Goal: Transaction & Acquisition: Purchase product/service

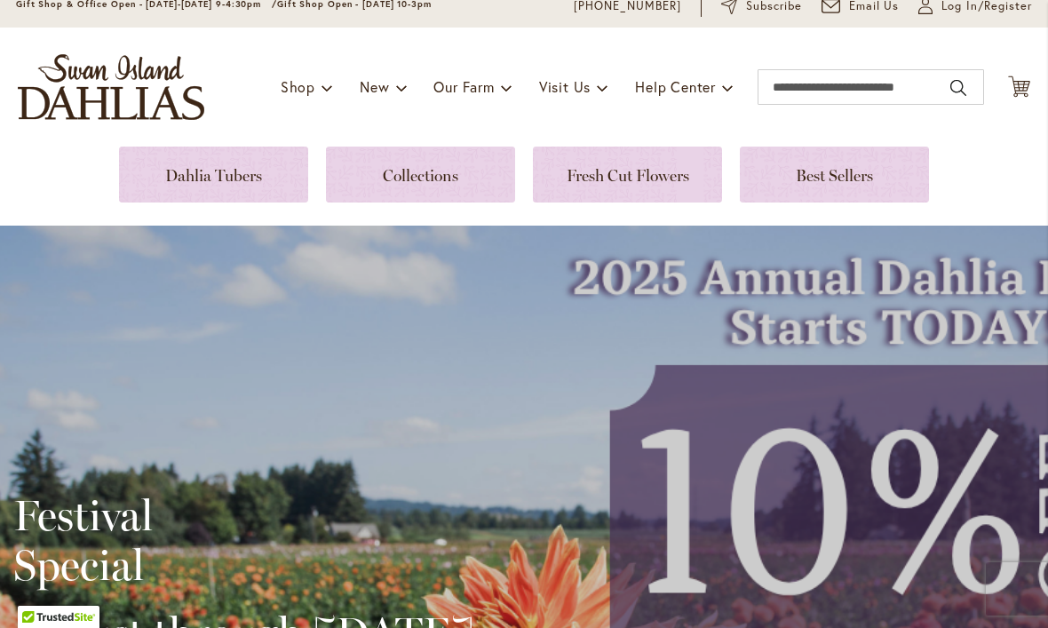
scroll to position [68, 0]
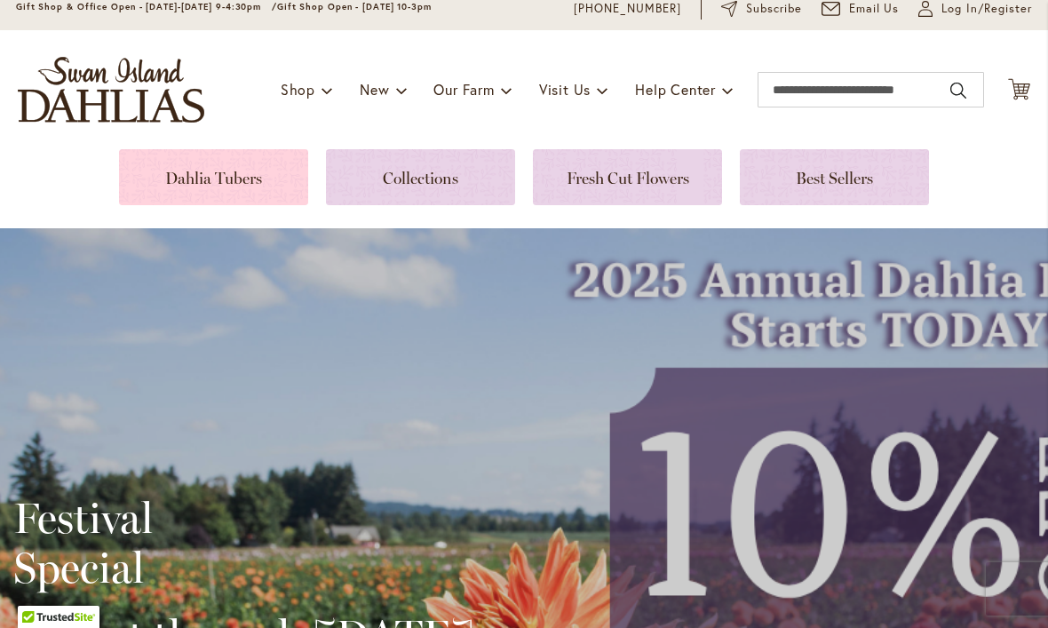
click at [283, 187] on link at bounding box center [213, 177] width 189 height 56
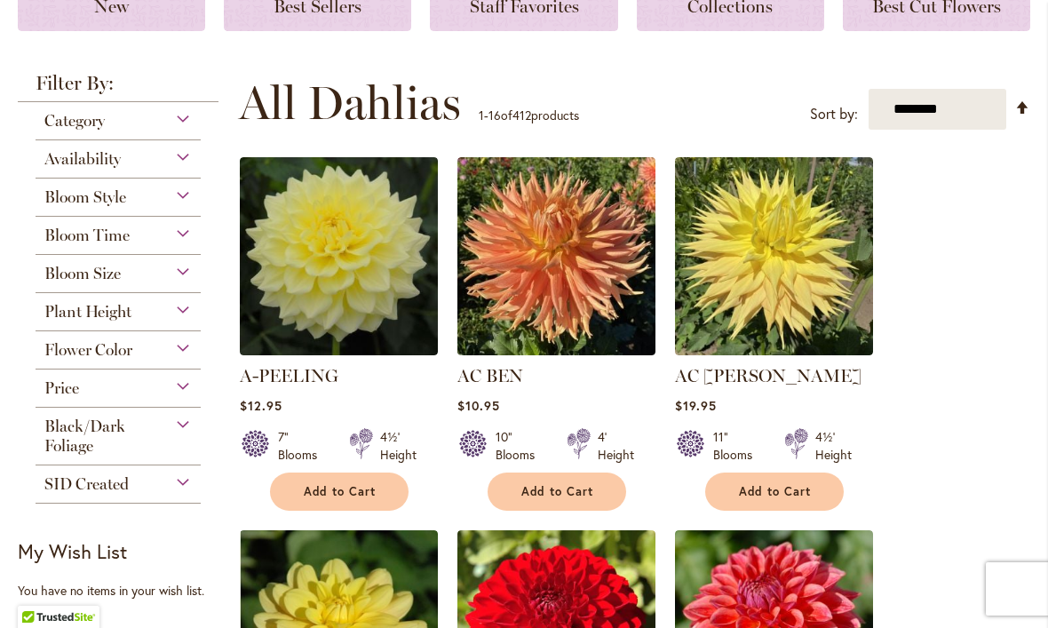
scroll to position [283, 0]
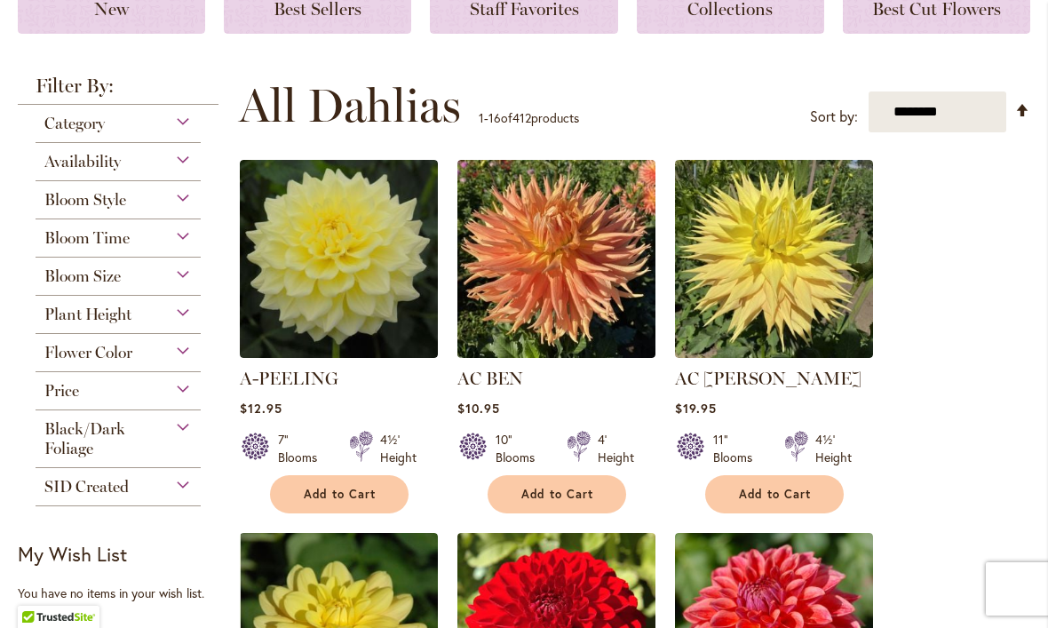
click at [168, 133] on div "Category" at bounding box center [118, 119] width 165 height 28
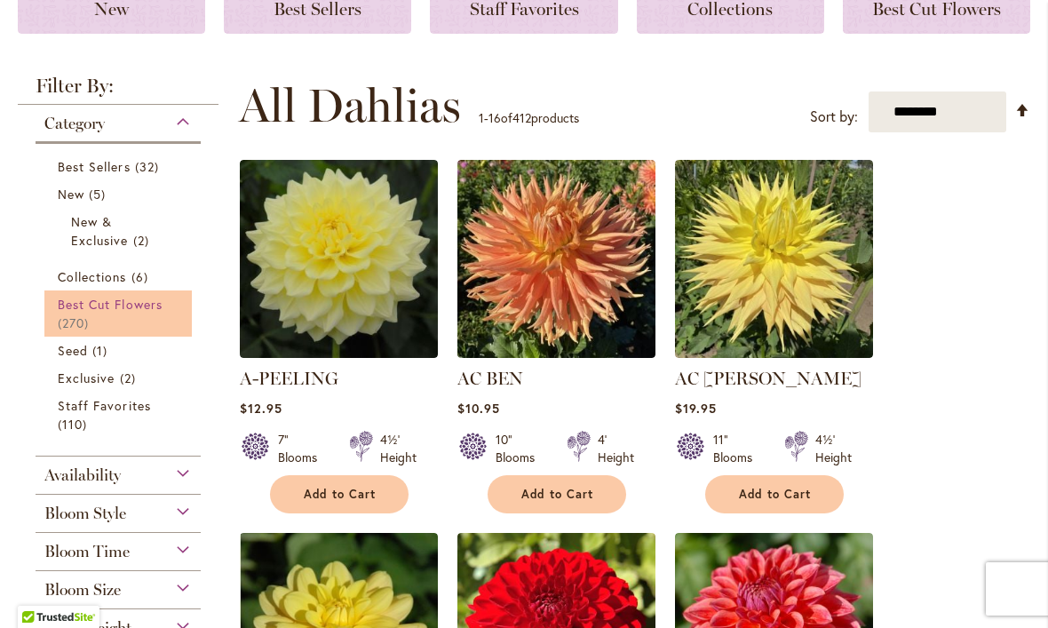
click at [88, 314] on link "Best Cut Flowers 270 items" at bounding box center [120, 313] width 125 height 37
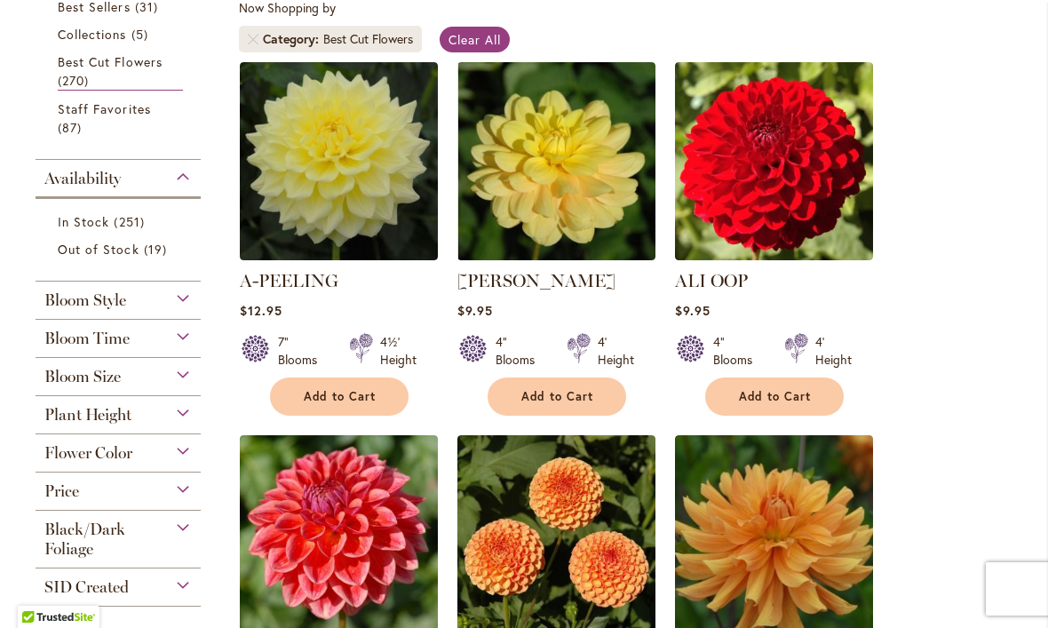
scroll to position [359, 0]
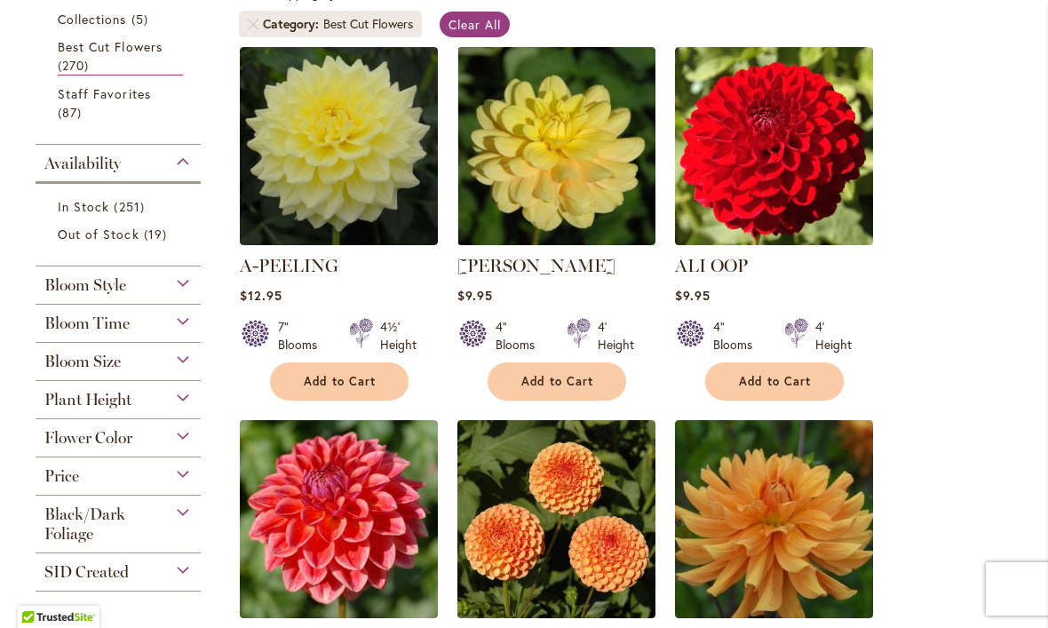
click at [104, 371] on span "Bloom Size" at bounding box center [82, 362] width 76 height 20
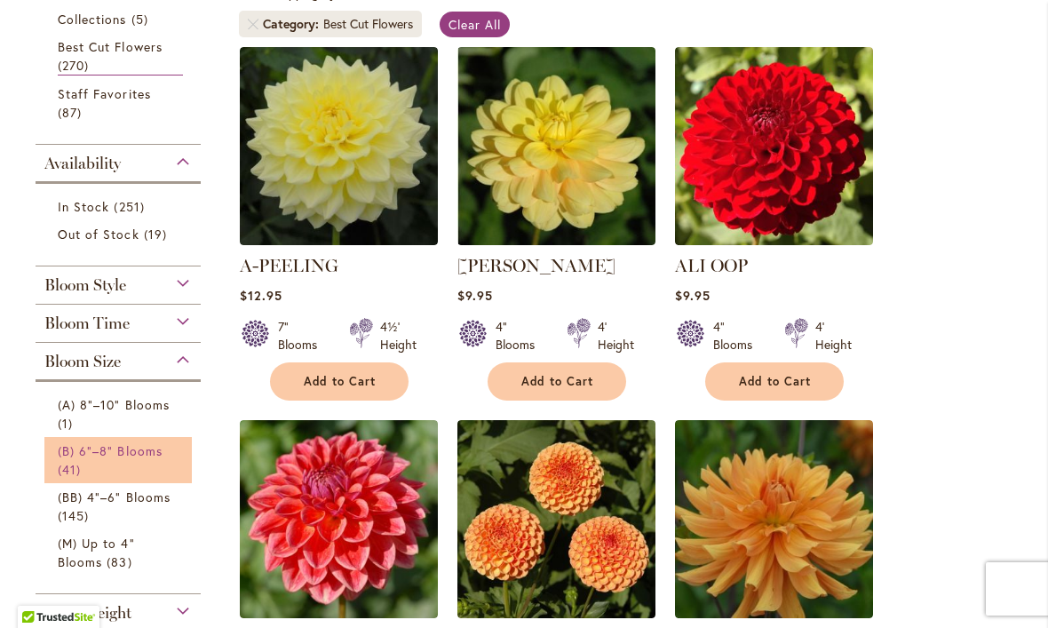
click at [59, 459] on span "(B) 6"–8" Blooms" at bounding box center [110, 450] width 105 height 17
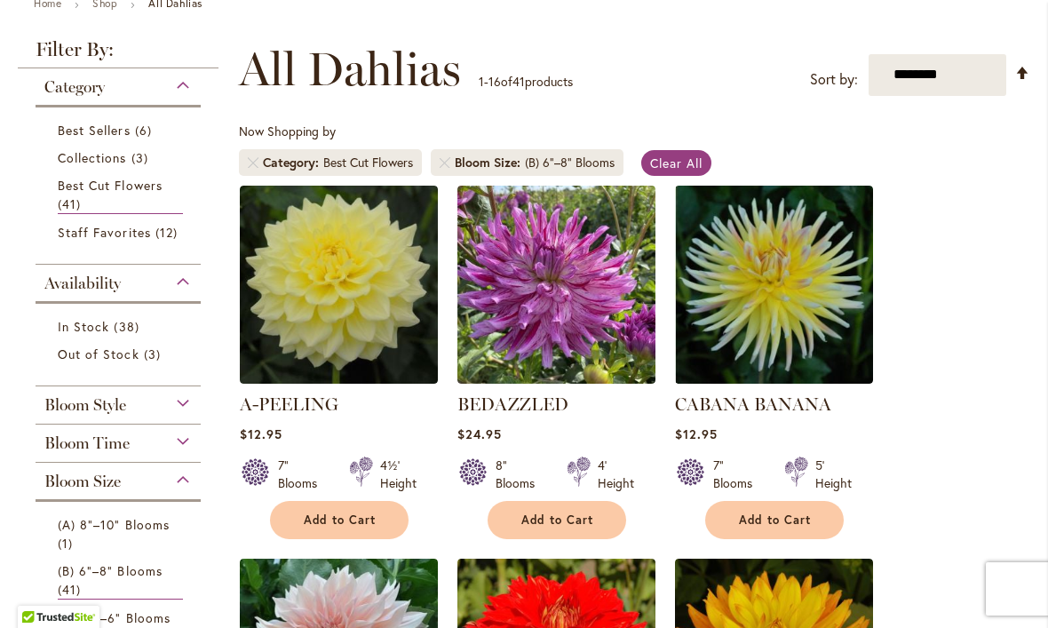
scroll to position [221, 0]
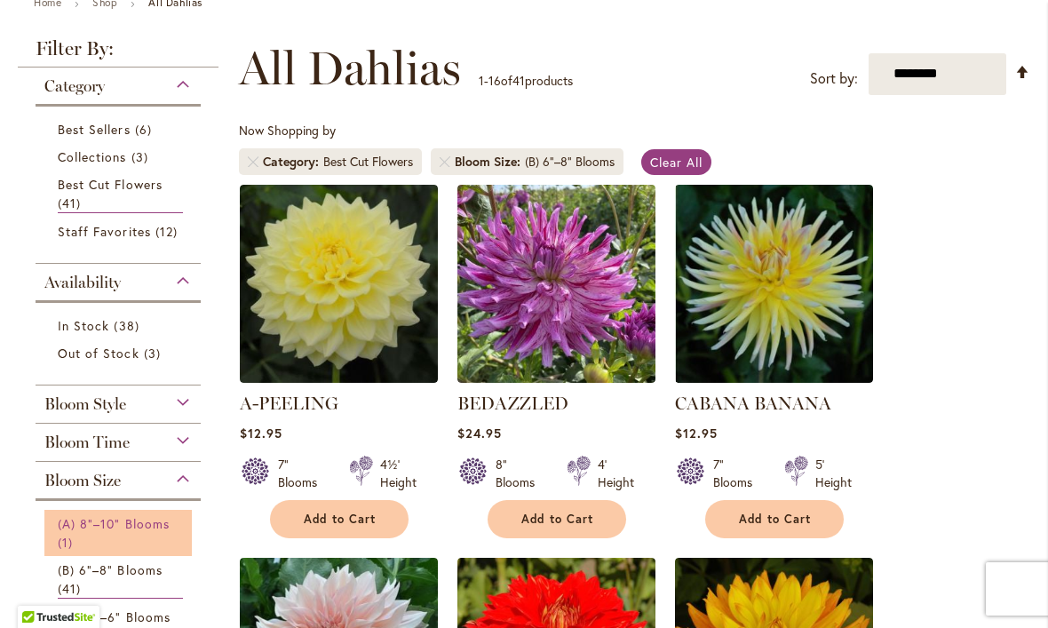
click at [75, 529] on span "(A) 8"–10" Blooms" at bounding box center [114, 523] width 112 height 17
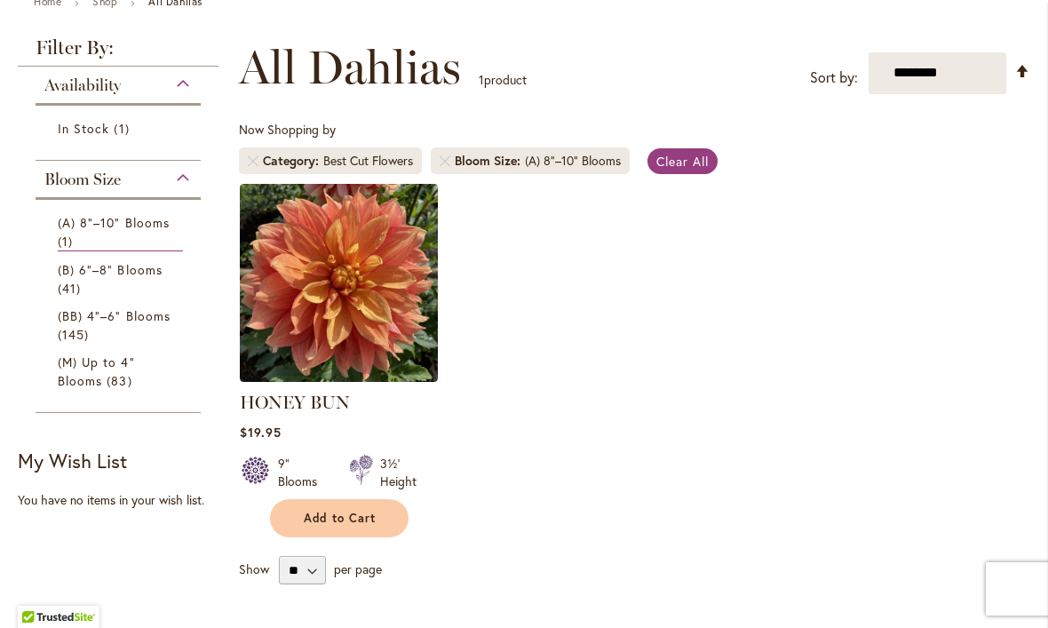
scroll to position [199, 0]
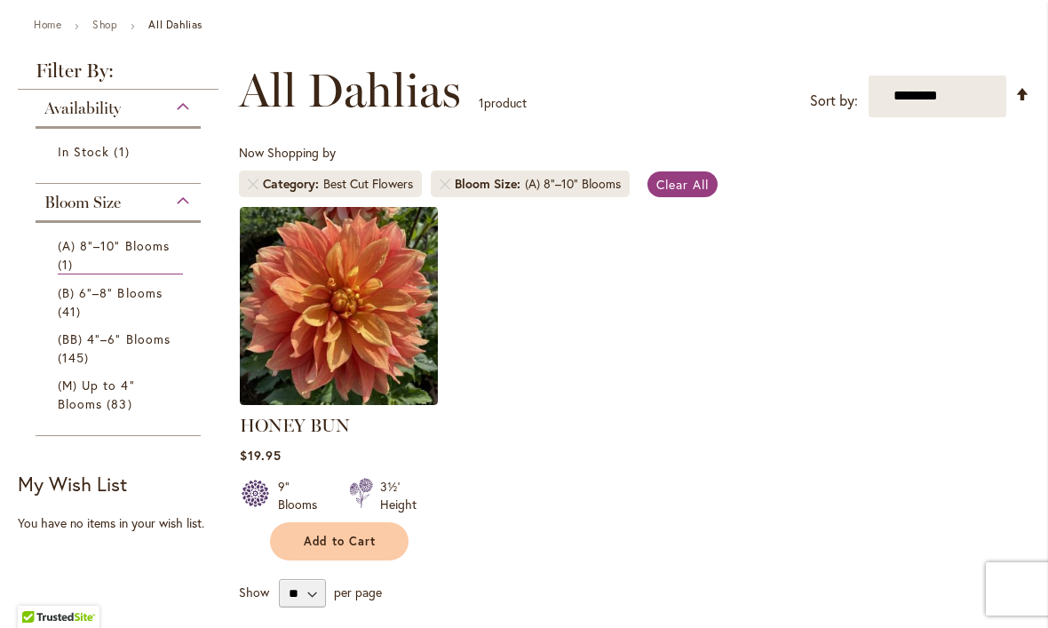
click at [616, 189] on div "(A) 8"–10" Blooms" at bounding box center [573, 184] width 96 height 18
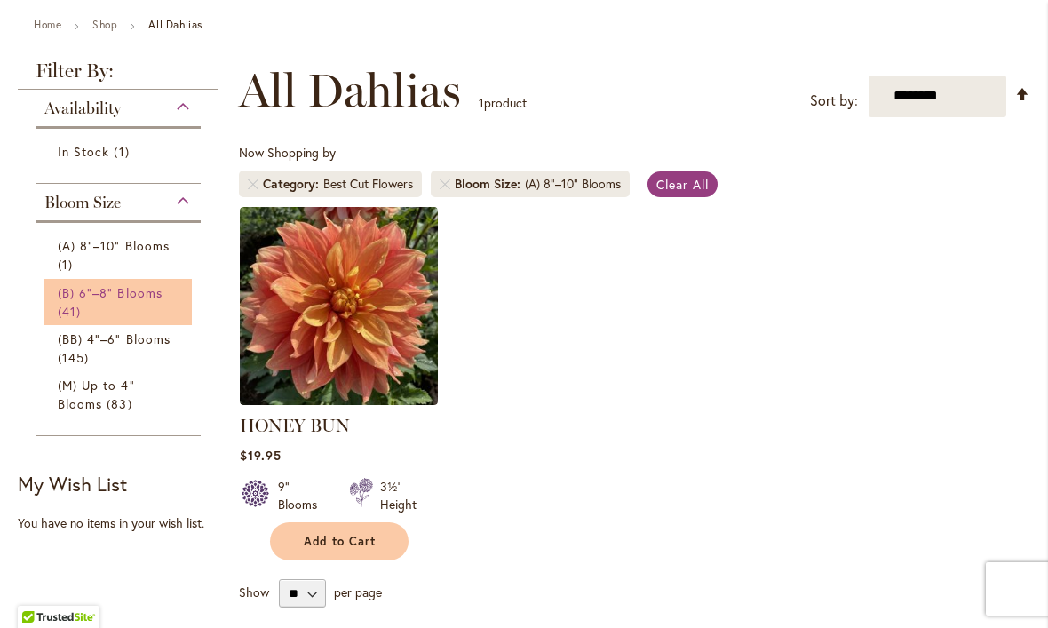
click at [129, 303] on link "(B) 6"–8" Blooms 41 items" at bounding box center [120, 301] width 125 height 37
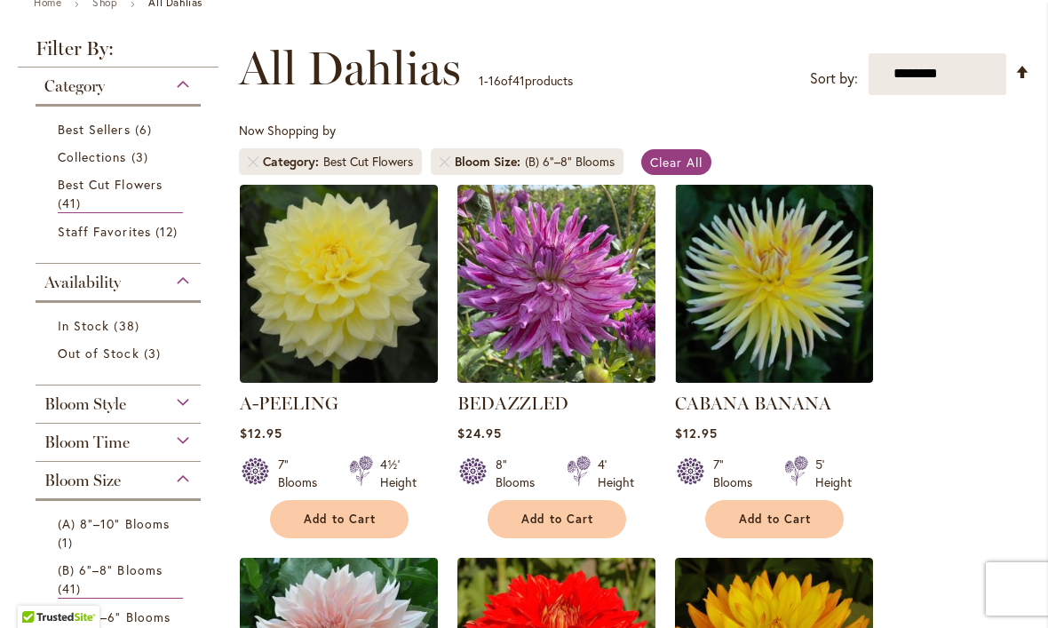
scroll to position [224, 0]
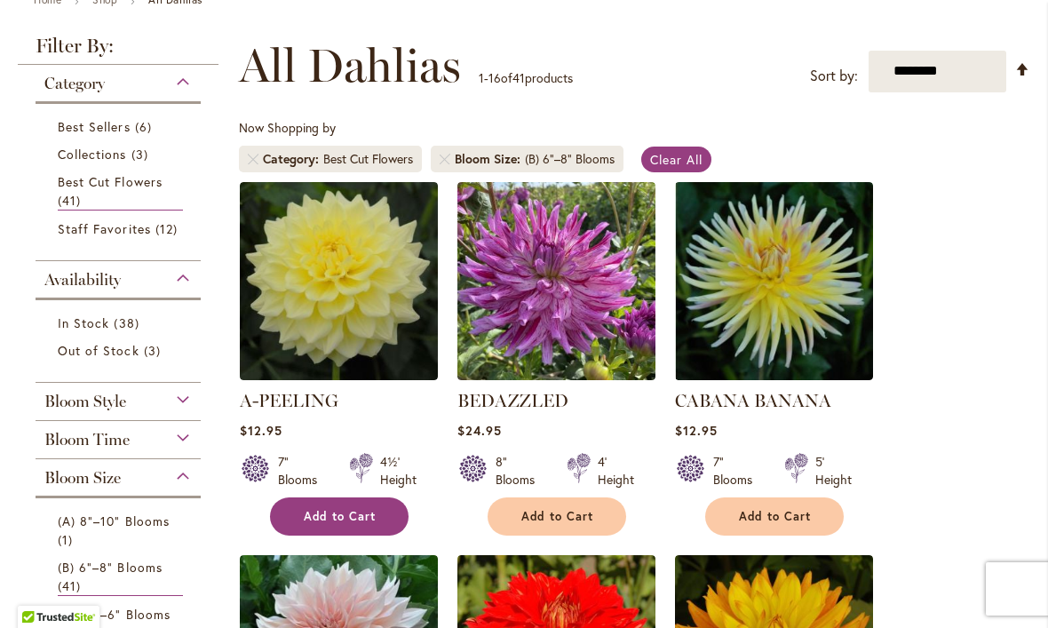
click at [344, 527] on button "Add to Cart" at bounding box center [339, 517] width 139 height 38
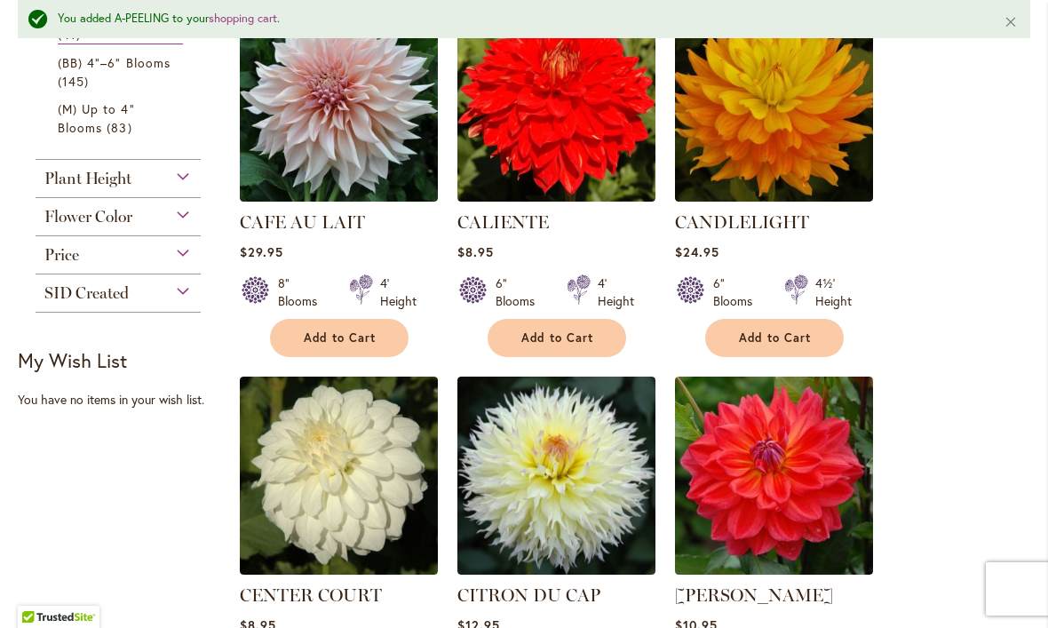
scroll to position [828, 0]
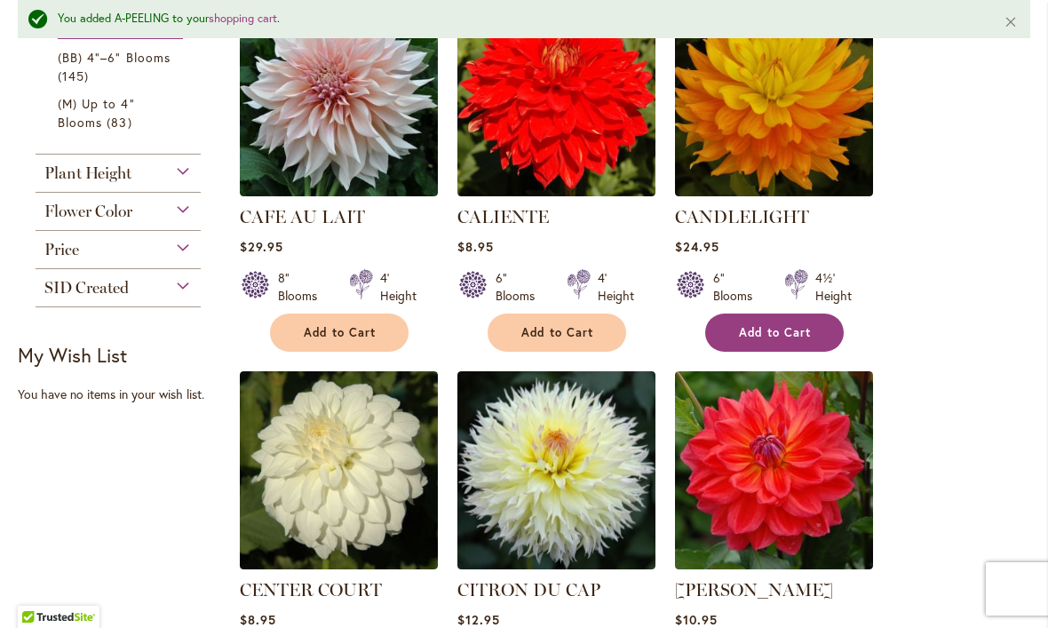
click at [784, 334] on span "Add to Cart" at bounding box center [775, 332] width 73 height 15
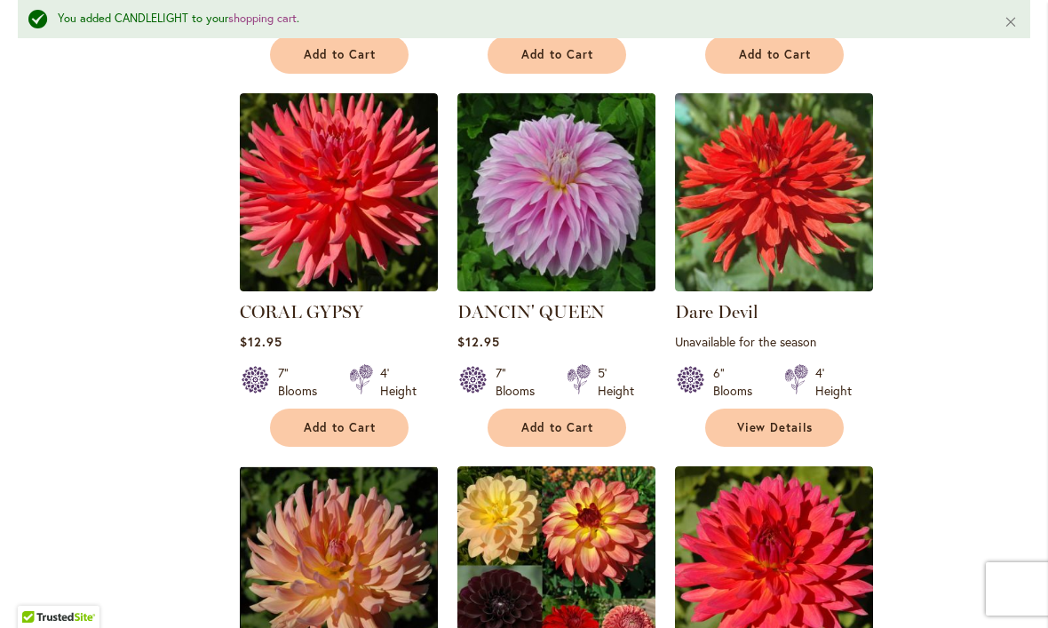
scroll to position [1475, 0]
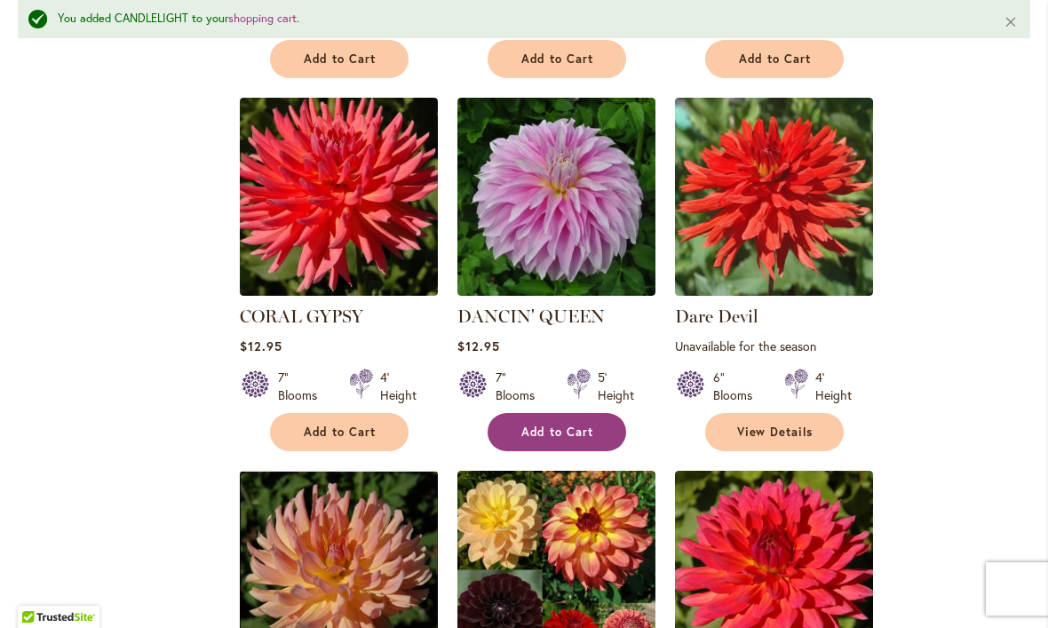
click at [574, 425] on span "Add to Cart" at bounding box center [558, 432] width 73 height 15
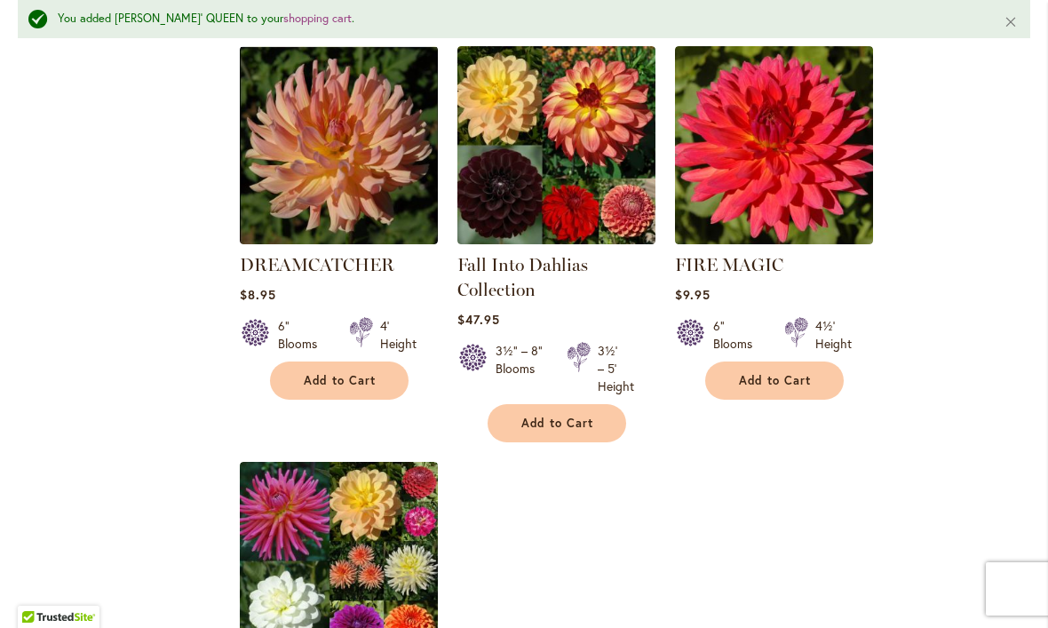
scroll to position [1898, 0]
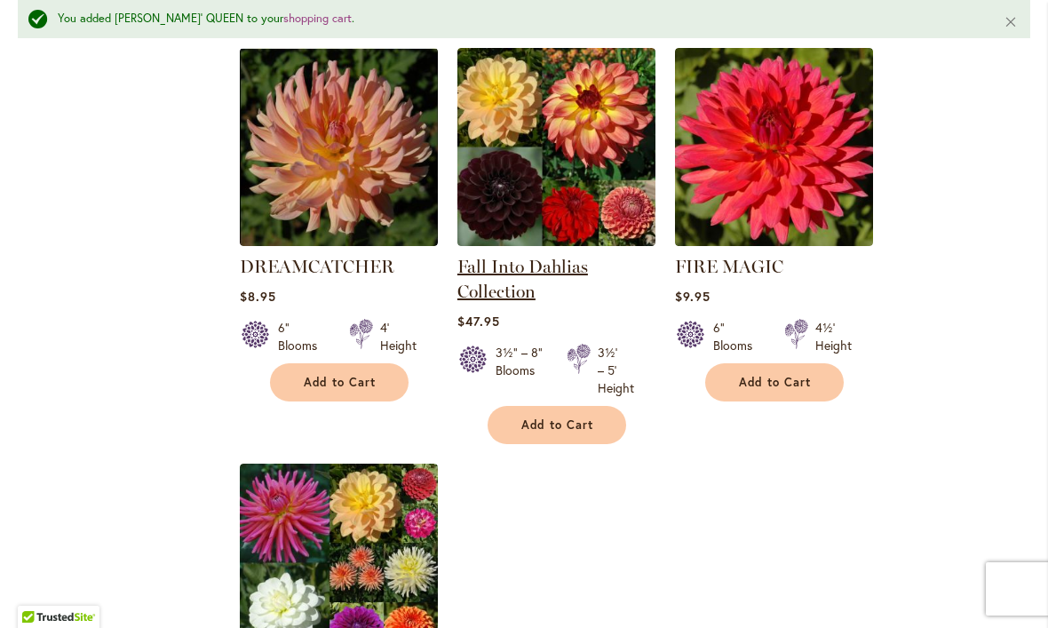
click at [588, 261] on link "Fall Into Dahlias Collection" at bounding box center [523, 279] width 131 height 46
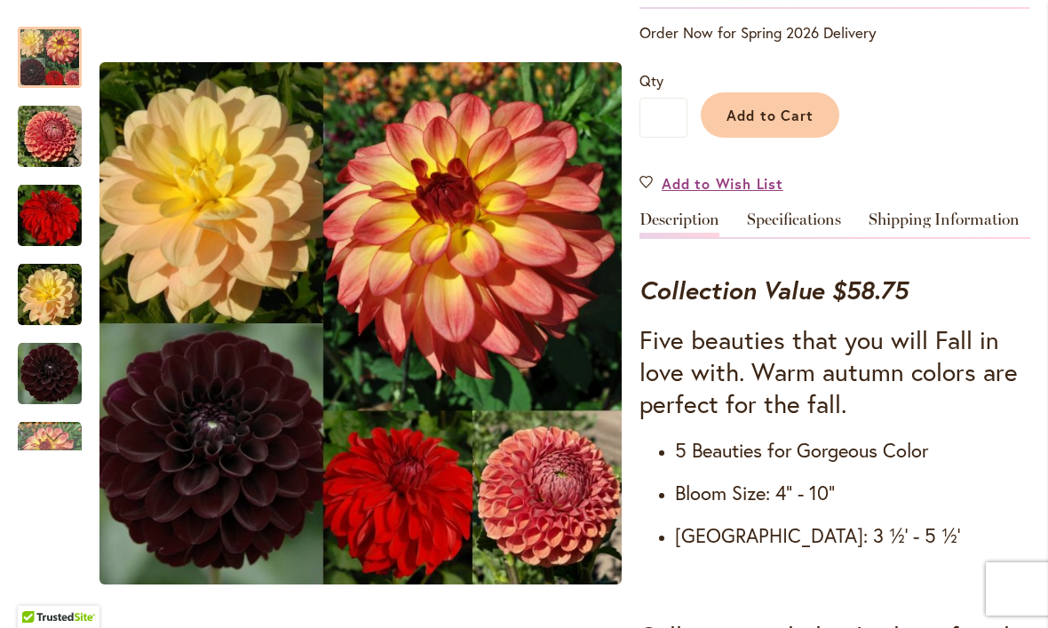
scroll to position [426, 0]
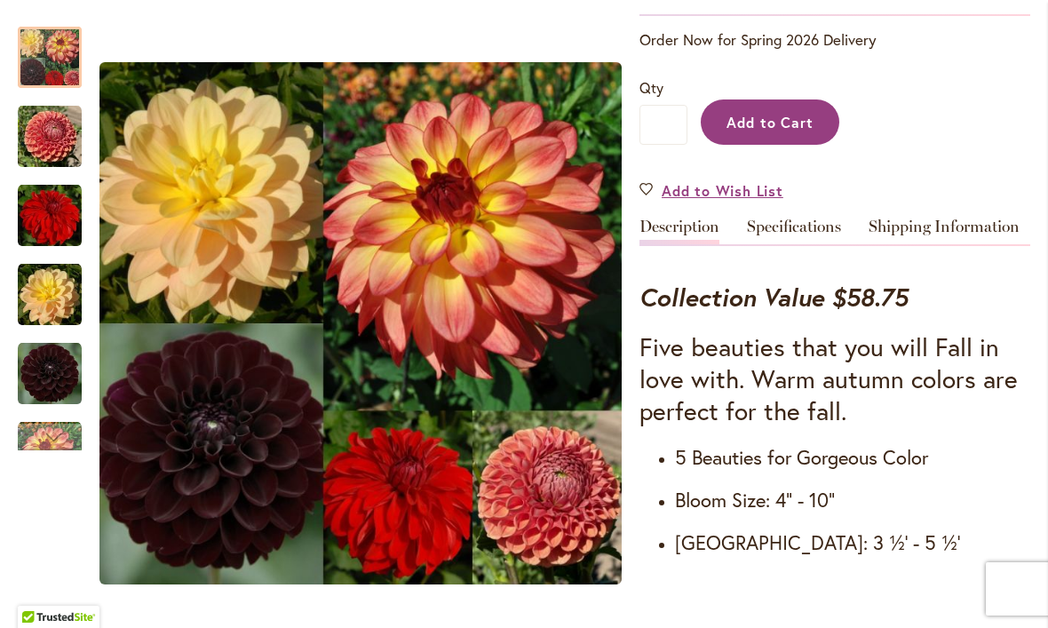
click at [768, 123] on span "Add to Cart" at bounding box center [771, 122] width 88 height 19
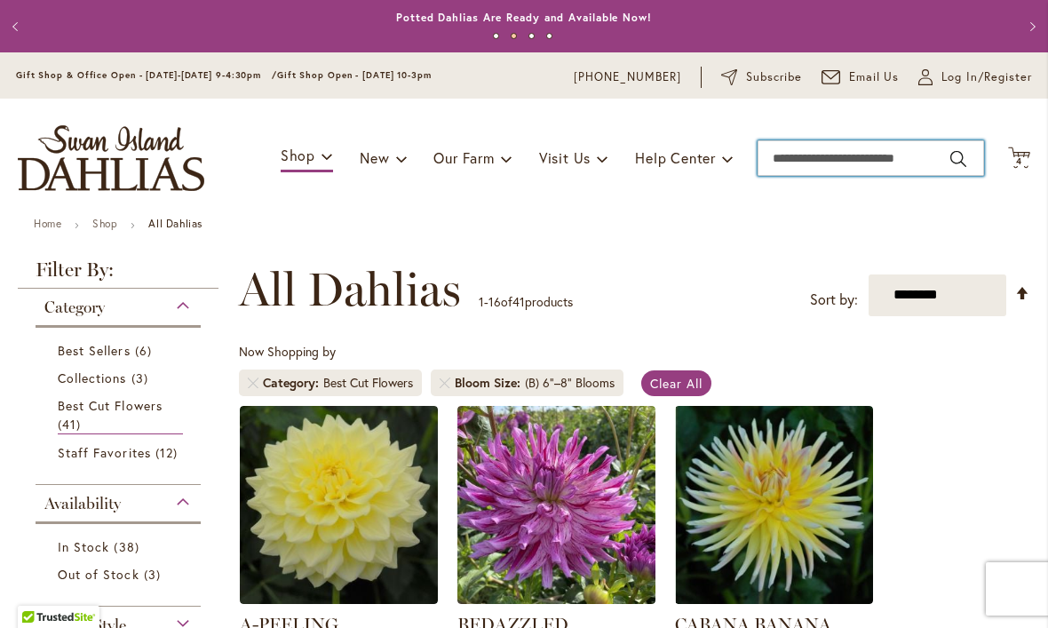
click at [856, 163] on input "Search" at bounding box center [871, 158] width 227 height 36
type input "**********"
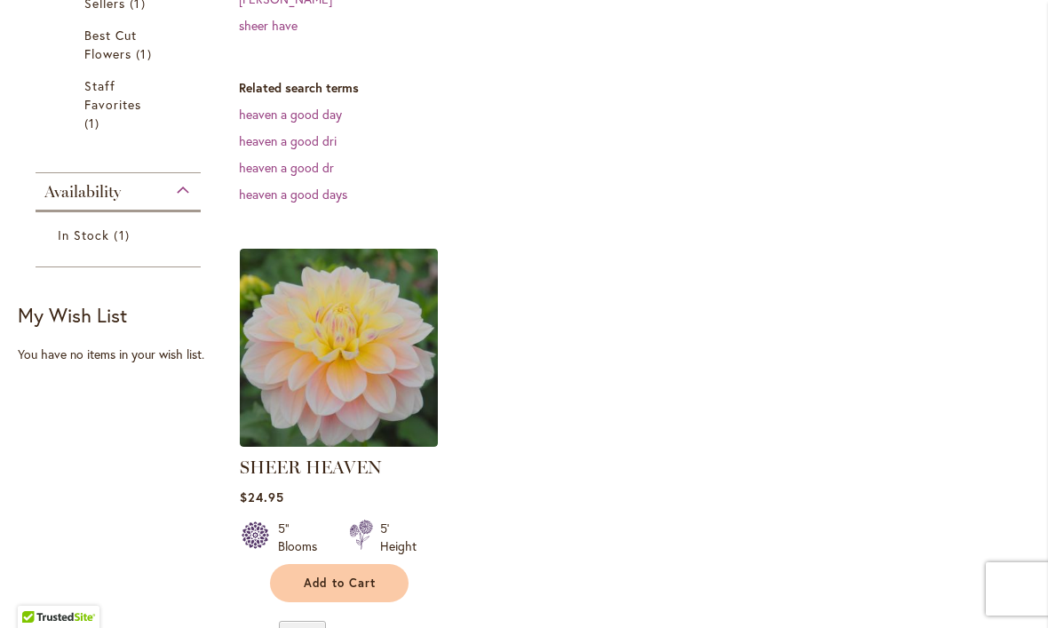
scroll to position [422, 0]
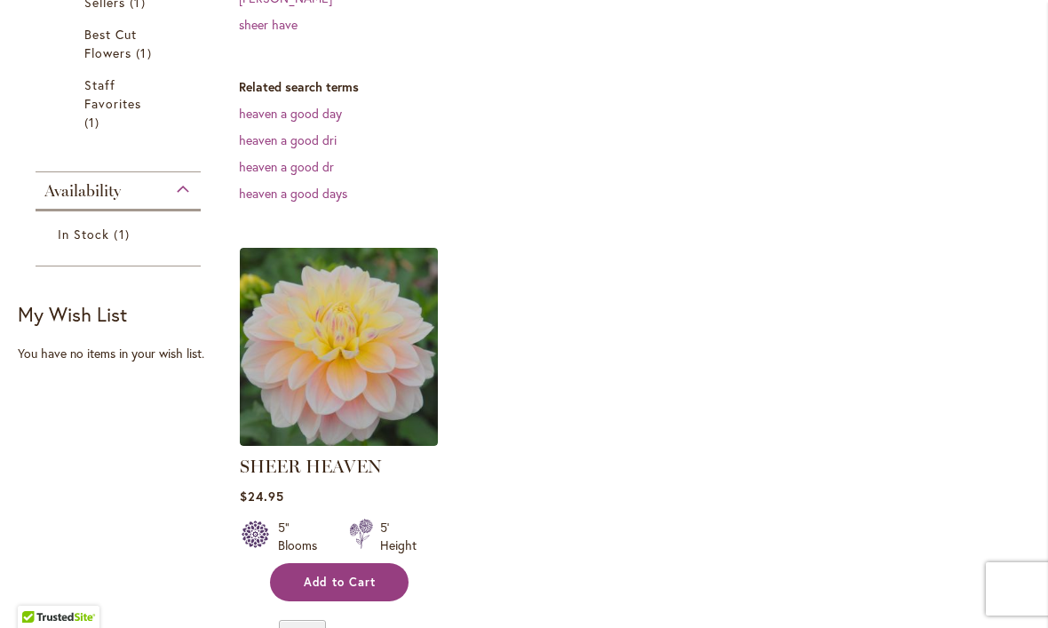
click at [350, 583] on span "Add to Cart" at bounding box center [340, 582] width 73 height 15
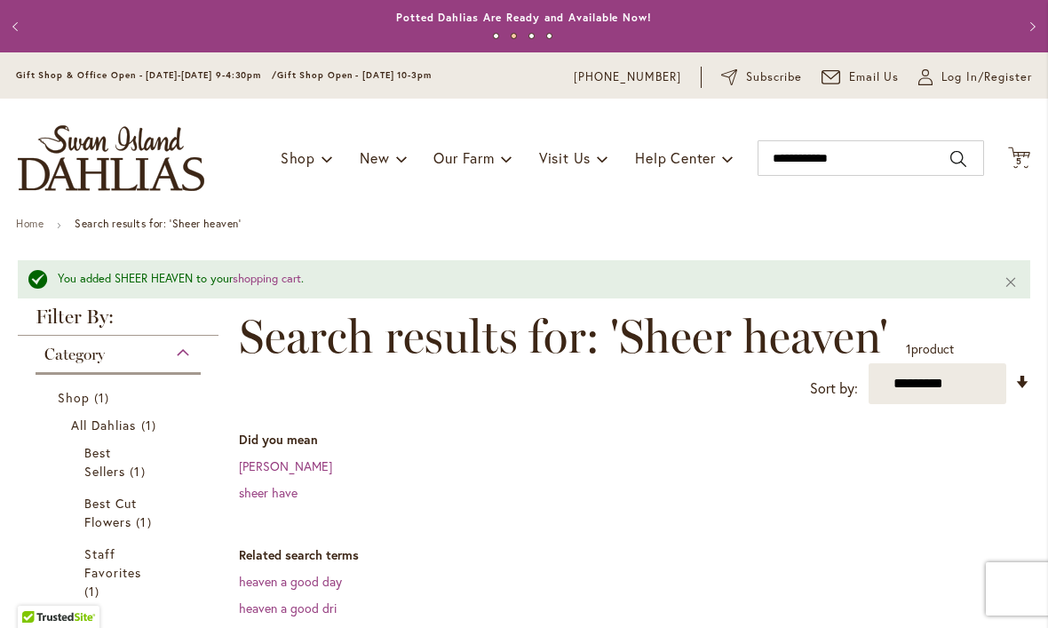
scroll to position [0, 0]
click at [952, 74] on span "Log In/Register" at bounding box center [987, 77] width 91 height 18
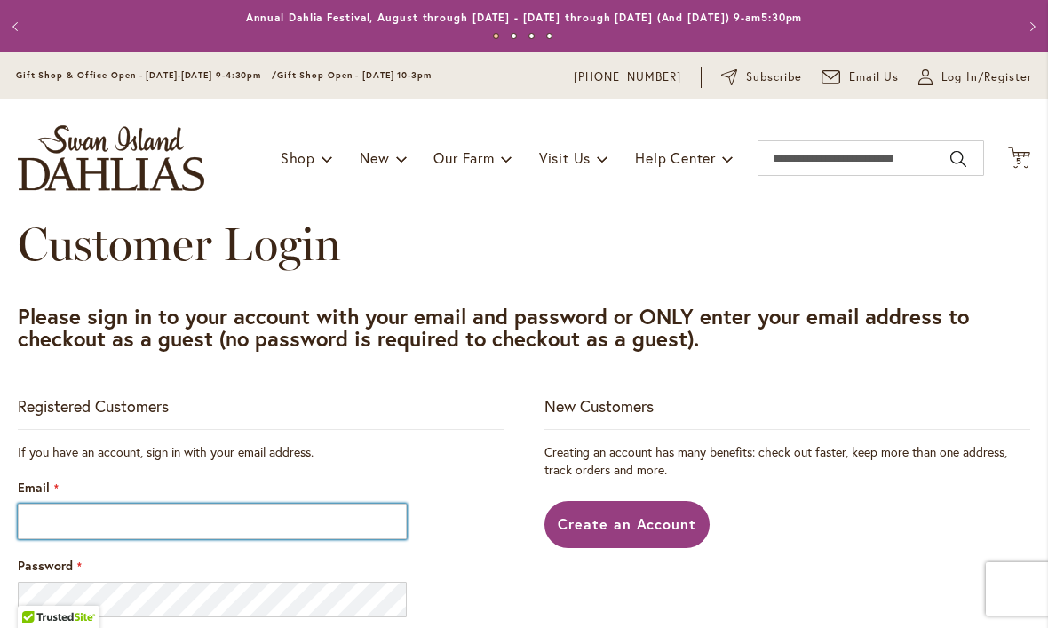
click at [265, 508] on input "Email" at bounding box center [212, 522] width 389 height 36
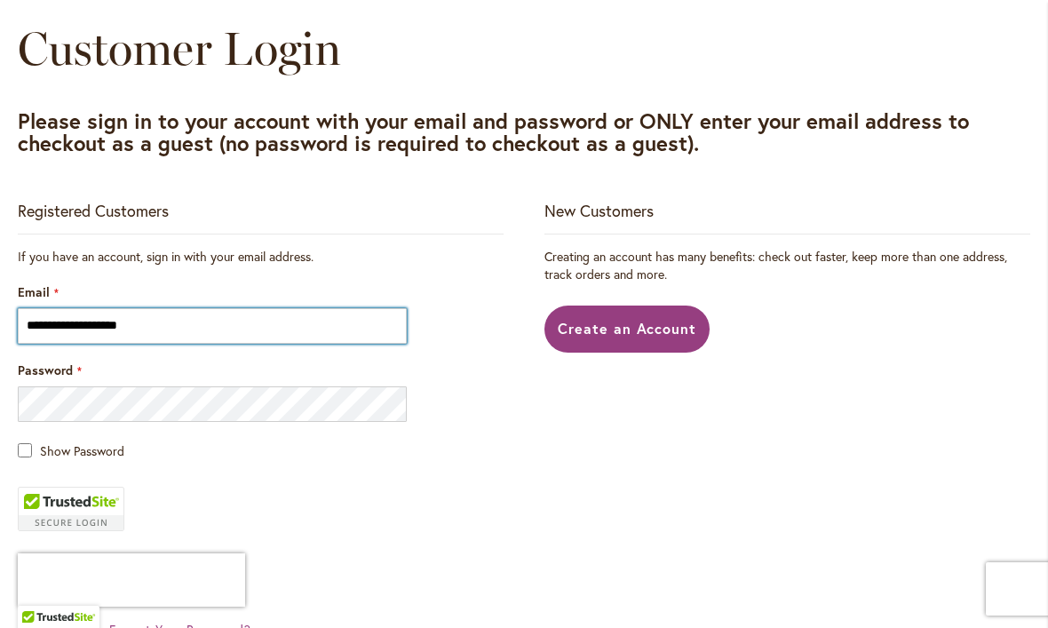
scroll to position [197, 0]
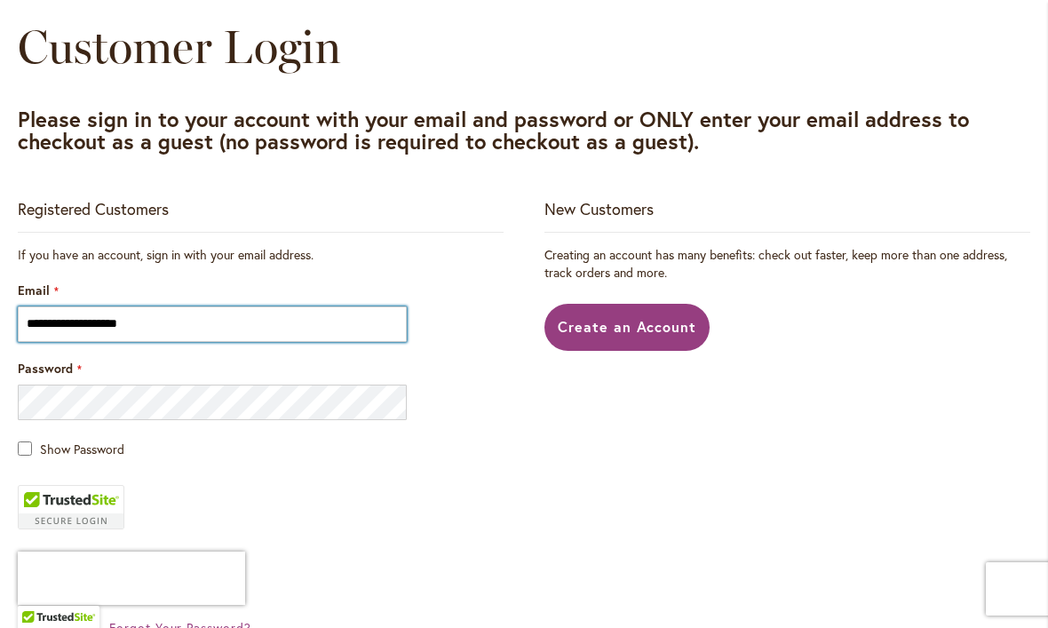
type input "**********"
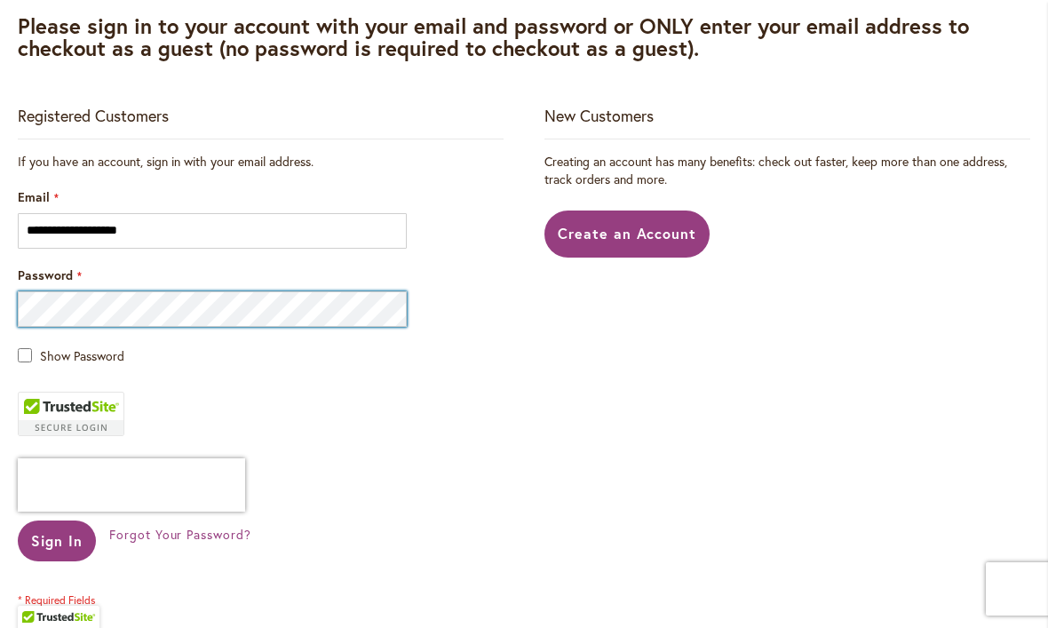
scroll to position [299, 0]
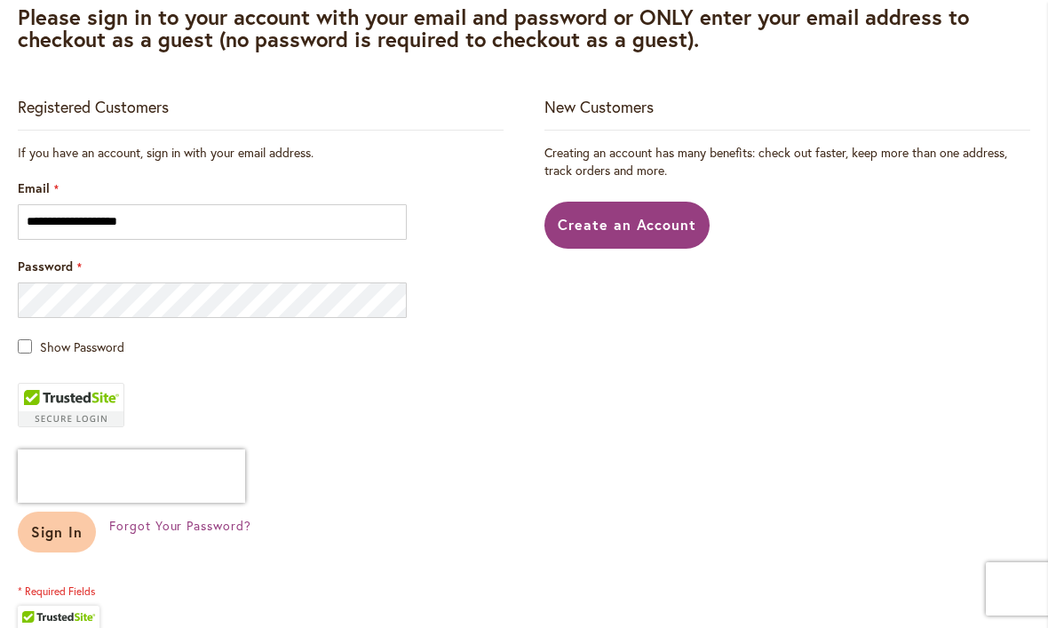
click at [68, 529] on span "Sign In" at bounding box center [57, 531] width 52 height 19
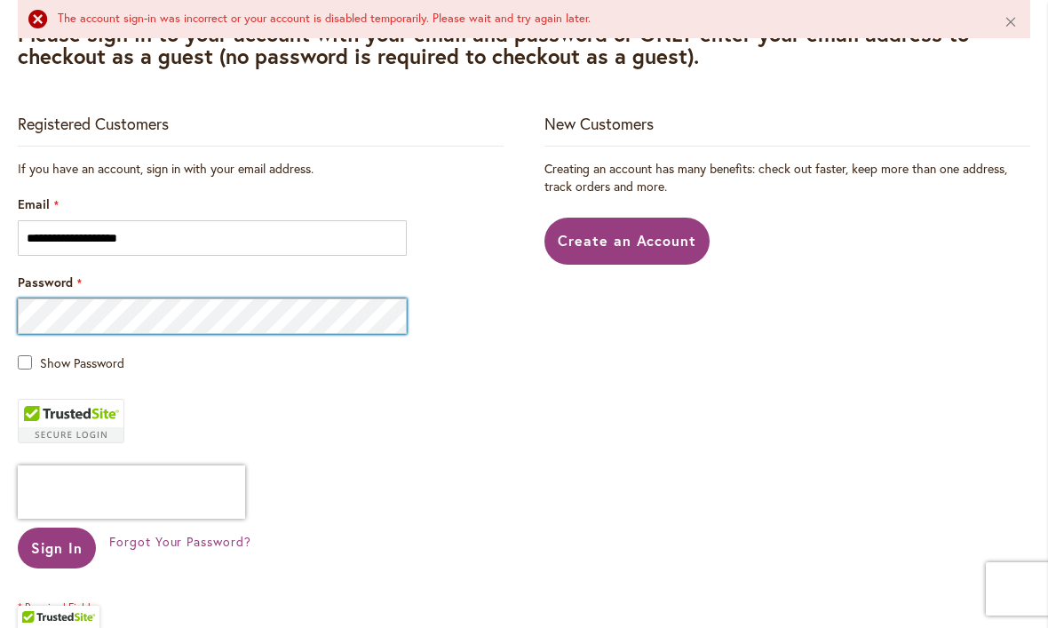
scroll to position [384, 0]
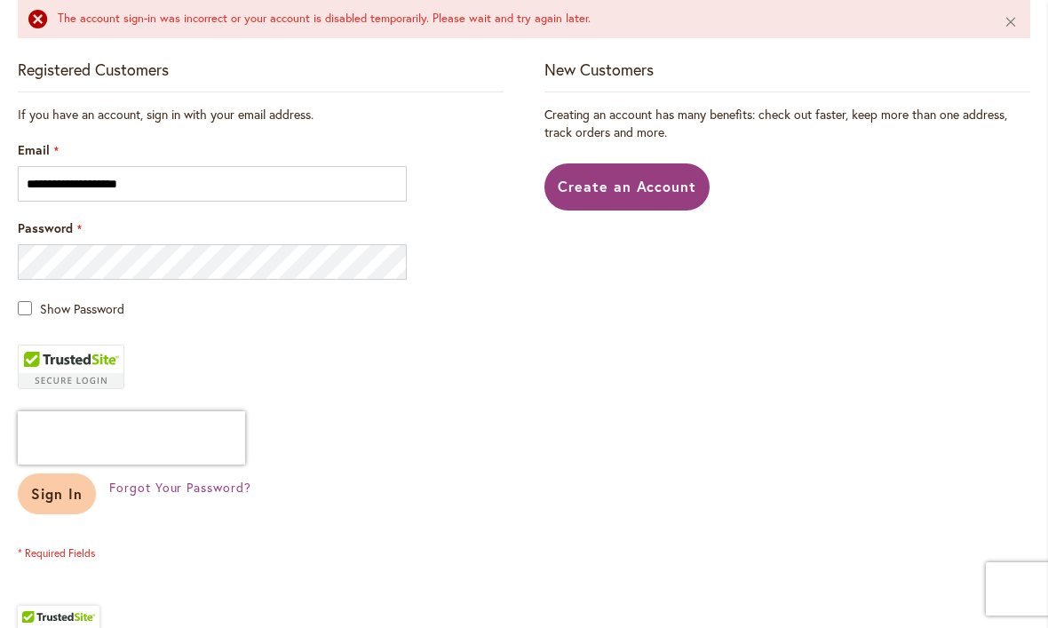
click at [67, 498] on span "Sign In" at bounding box center [57, 493] width 52 height 19
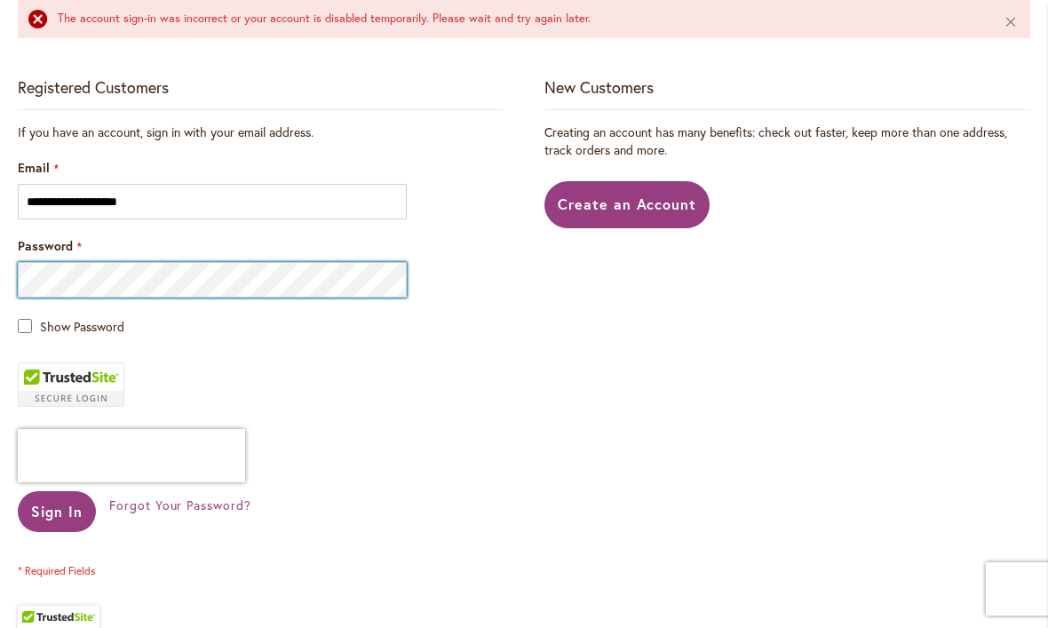
scroll to position [474, 0]
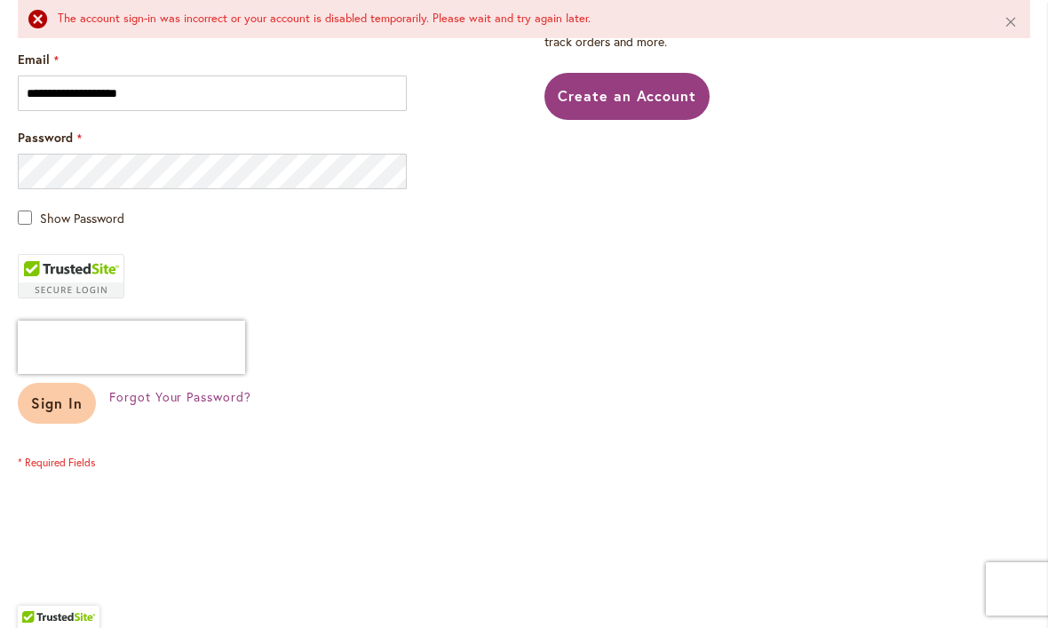
click at [71, 406] on span "Sign In" at bounding box center [57, 403] width 52 height 19
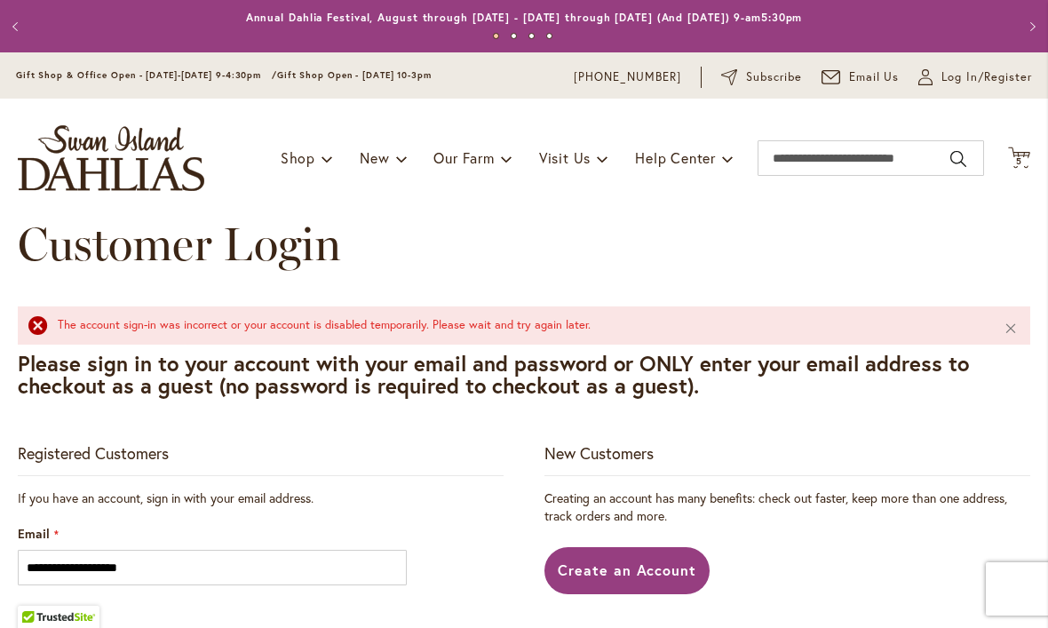
scroll to position [11, 0]
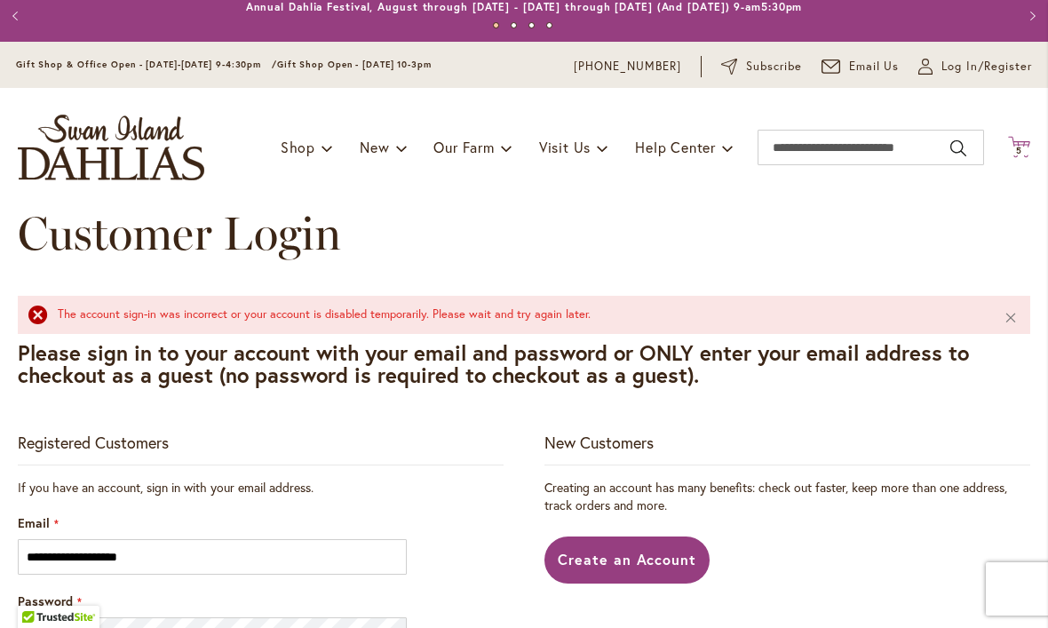
click at [1030, 143] on icon at bounding box center [1019, 146] width 22 height 21
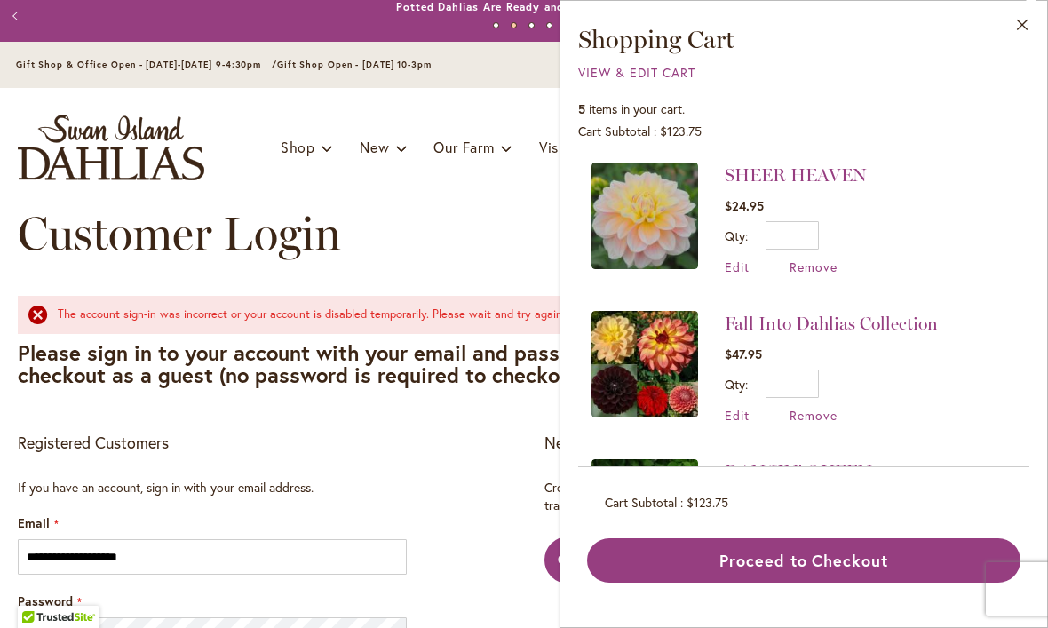
scroll to position [0, 0]
click at [444, 265] on div "Customer Login" at bounding box center [524, 251] width 1013 height 89
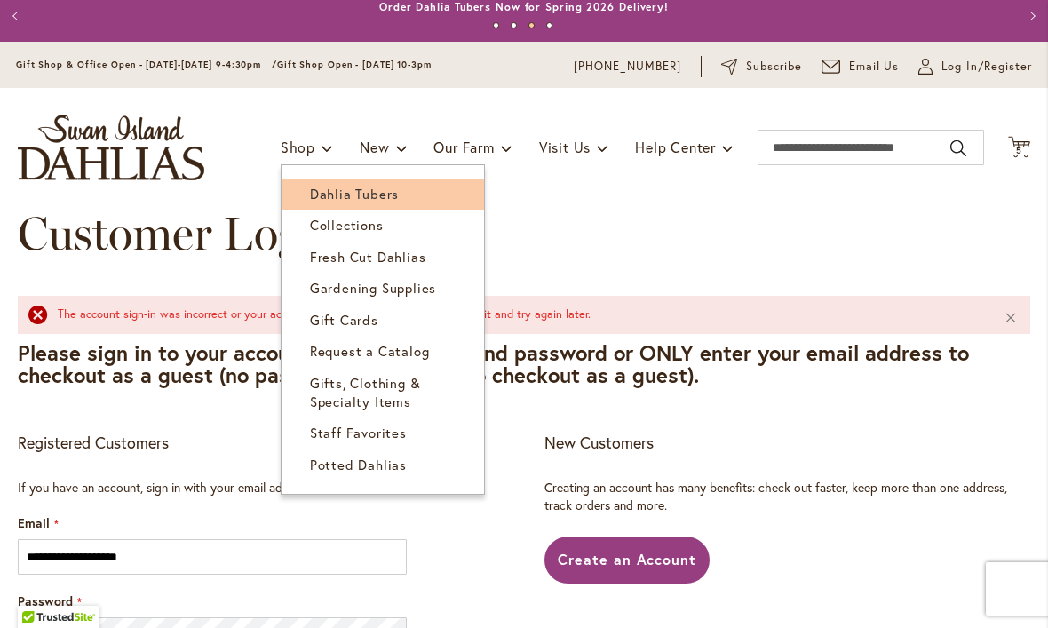
click at [391, 187] on span "Dahlia Tubers" at bounding box center [354, 194] width 89 height 18
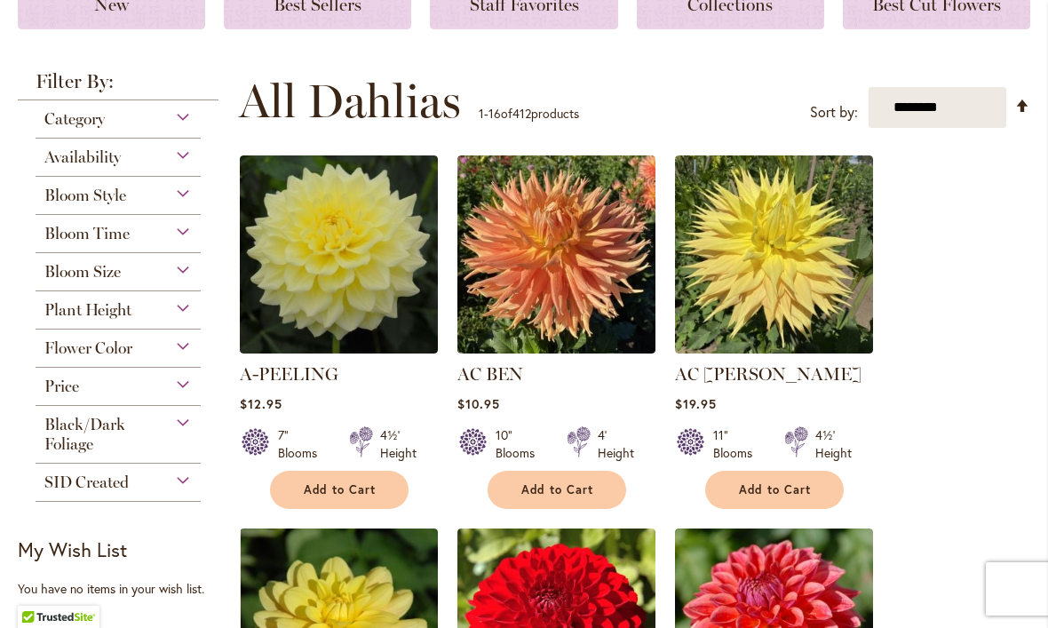
scroll to position [312, 0]
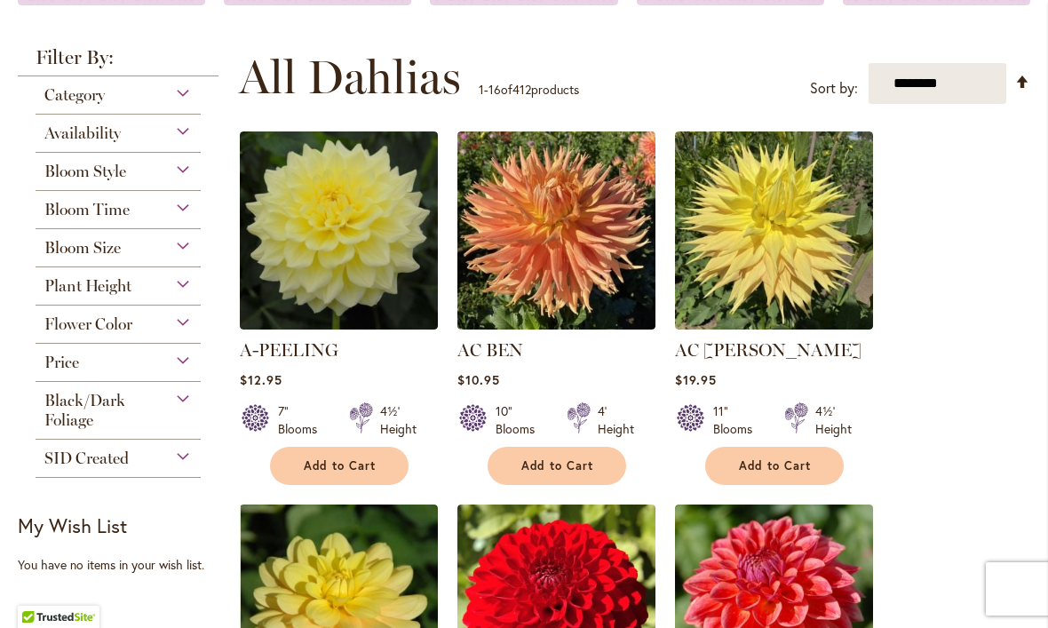
click at [190, 327] on div "Flower Color" at bounding box center [118, 320] width 165 height 28
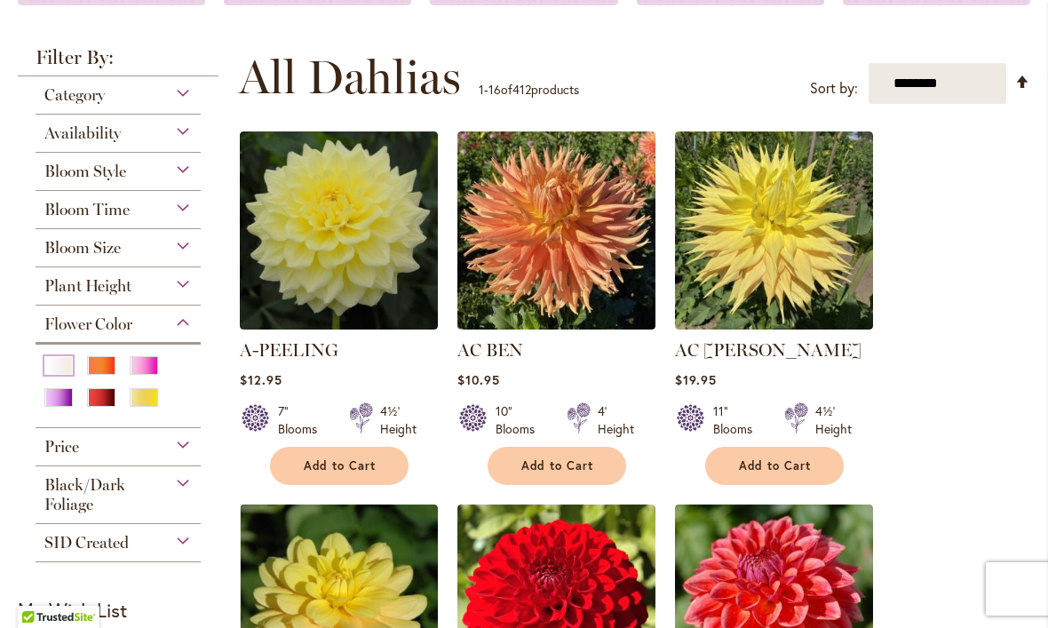
click at [63, 373] on div "White/Cream" at bounding box center [58, 365] width 28 height 19
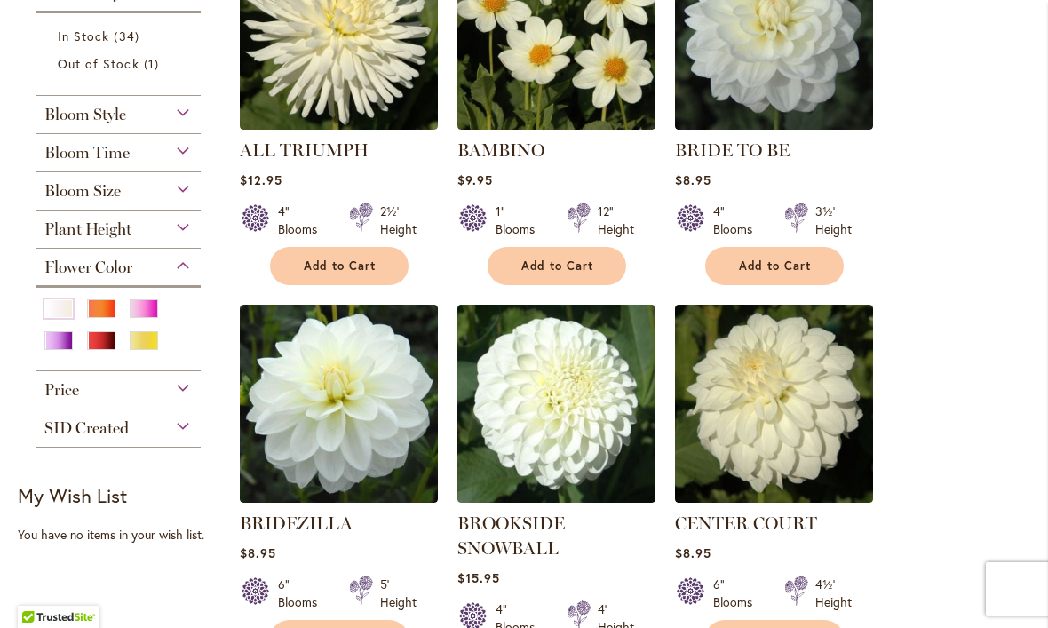
scroll to position [458, 0]
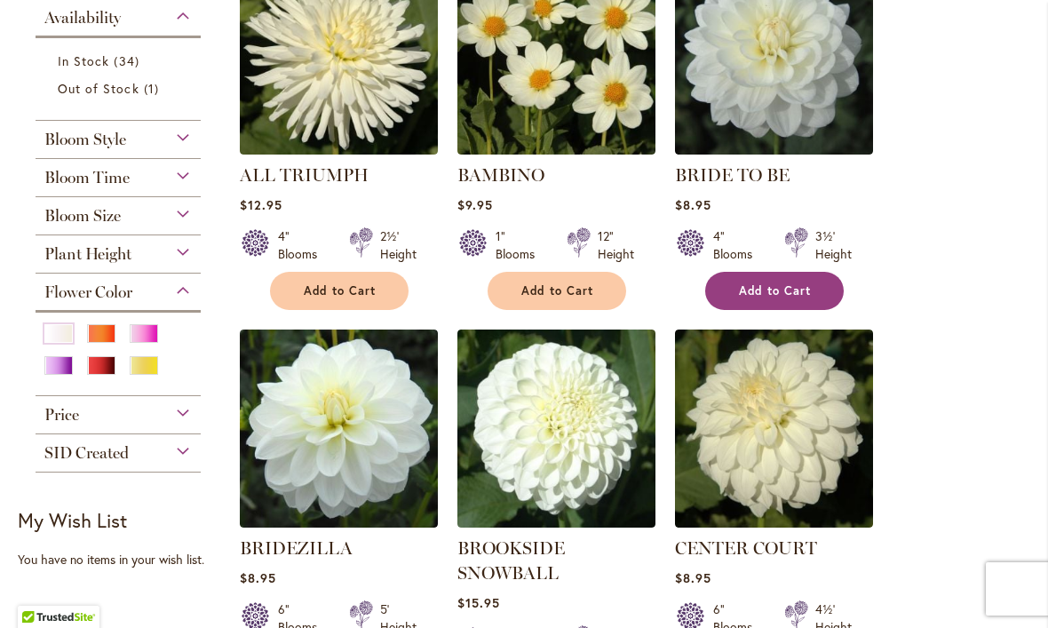
click at [769, 278] on button "Add to Cart" at bounding box center [774, 291] width 139 height 38
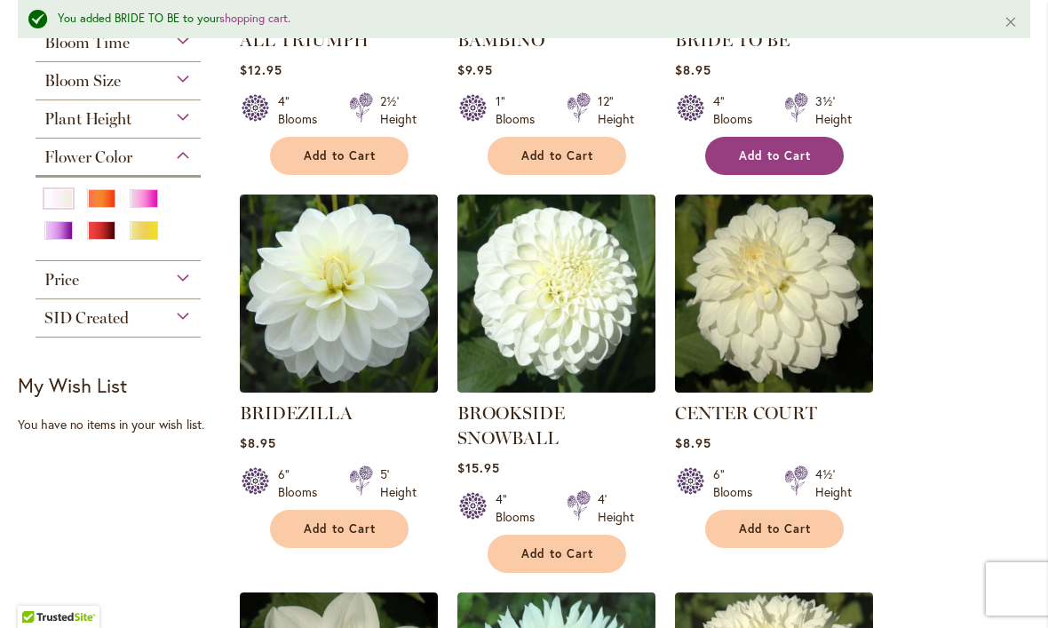
scroll to position [652, 0]
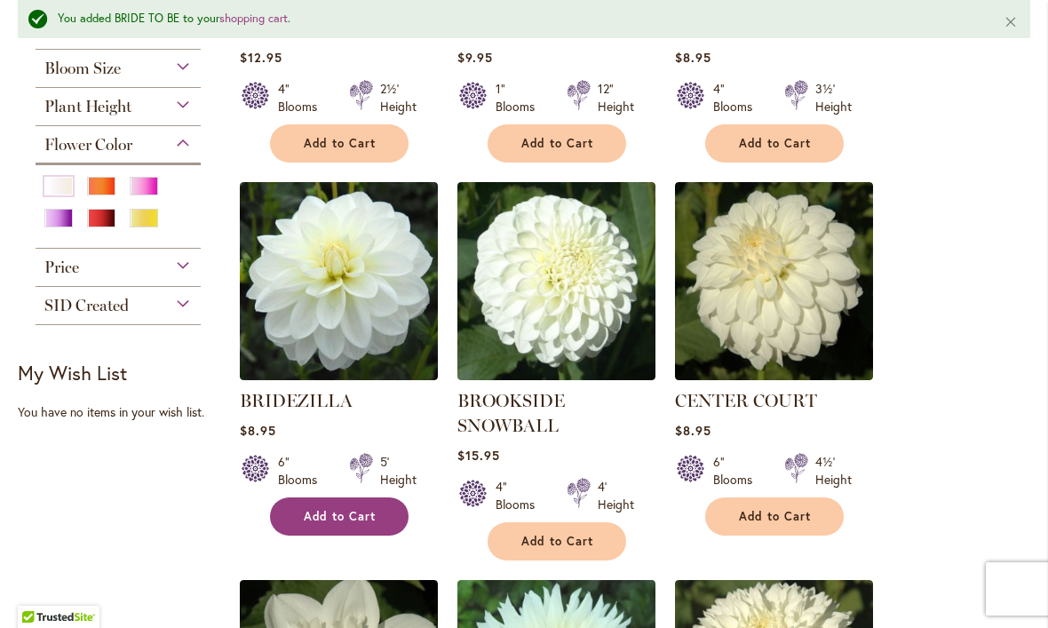
click at [379, 519] on button "Add to Cart" at bounding box center [339, 517] width 139 height 38
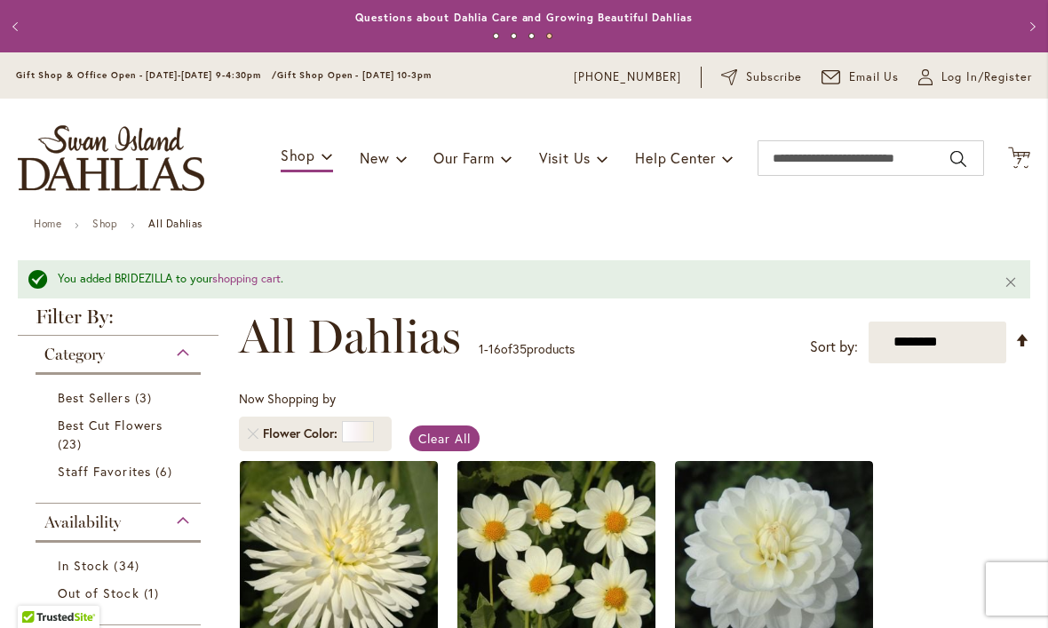
scroll to position [0, 0]
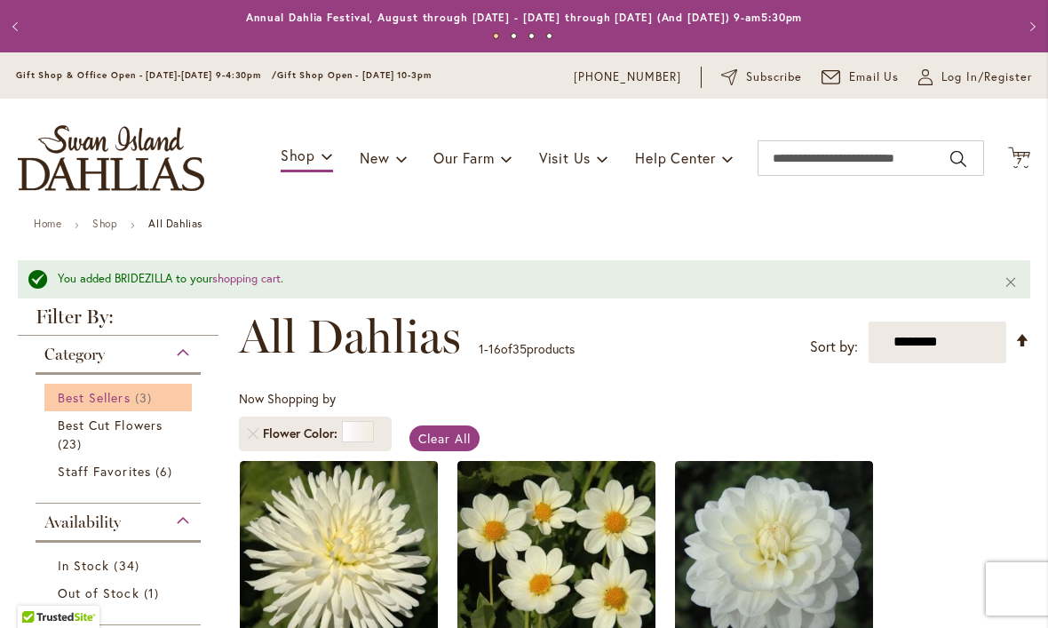
click at [128, 397] on span "Best Sellers" at bounding box center [94, 397] width 73 height 17
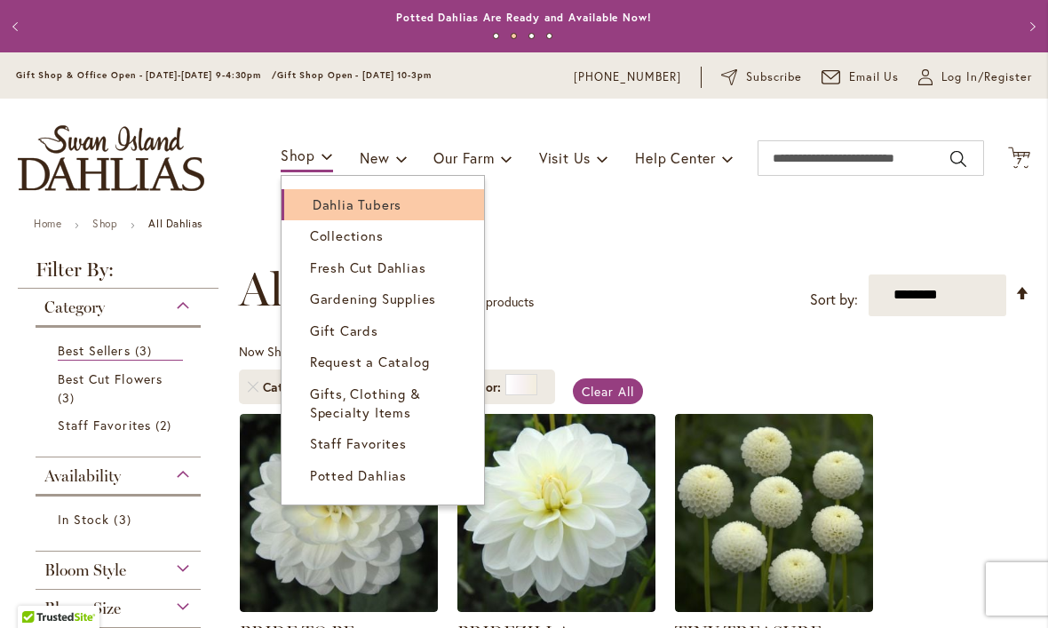
click at [395, 202] on span "Dahlia Tubers" at bounding box center [357, 204] width 89 height 18
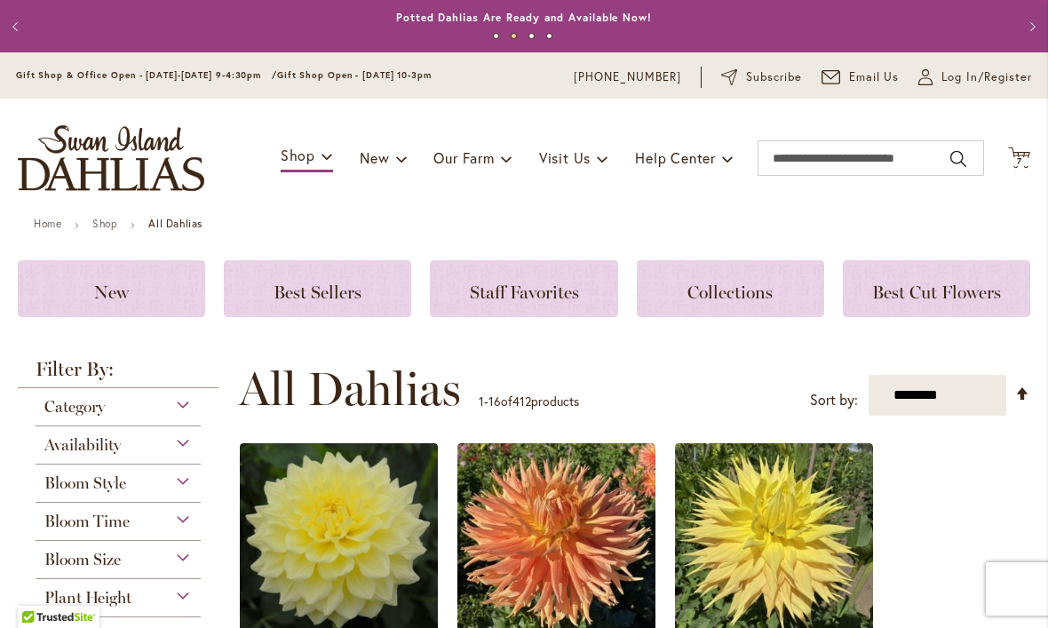
click at [128, 413] on div "Category" at bounding box center [118, 402] width 165 height 28
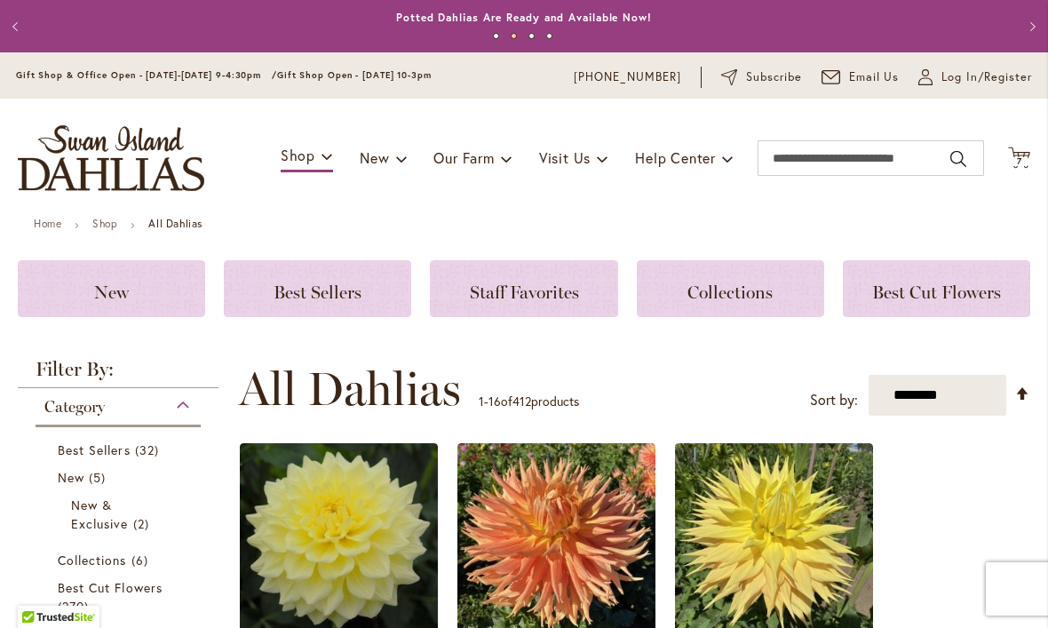
scroll to position [388, 0]
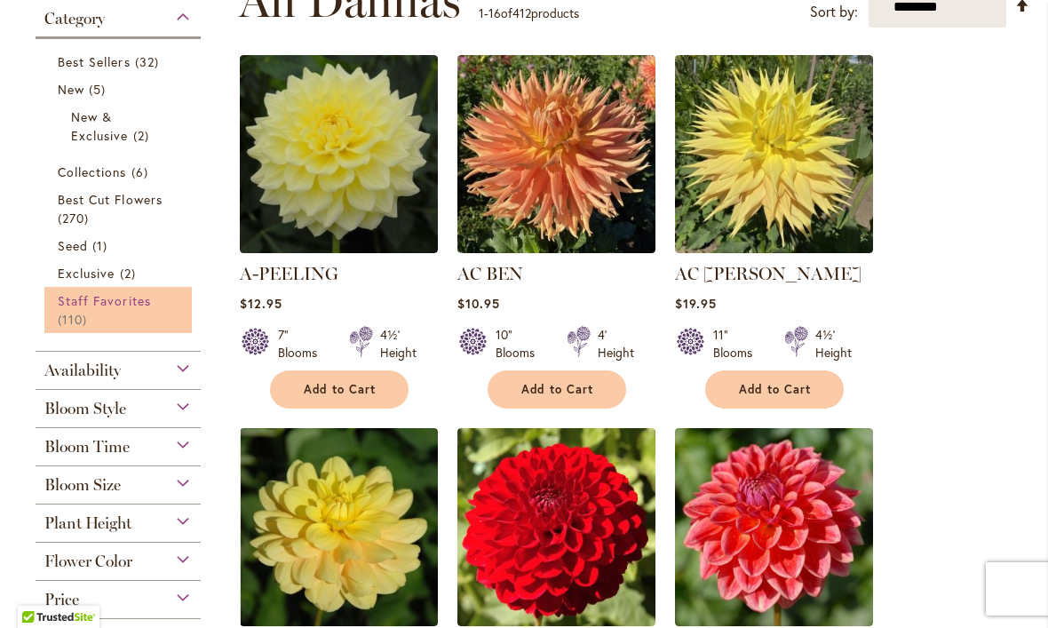
click at [150, 315] on link "Staff Favorites 110 items" at bounding box center [120, 309] width 125 height 37
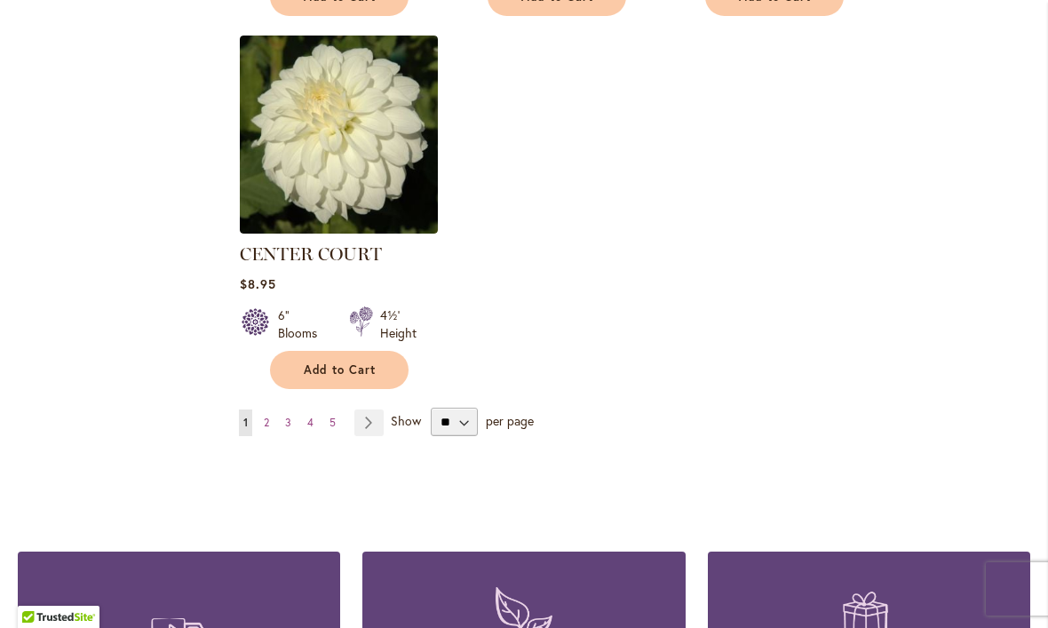
scroll to position [2229, 0]
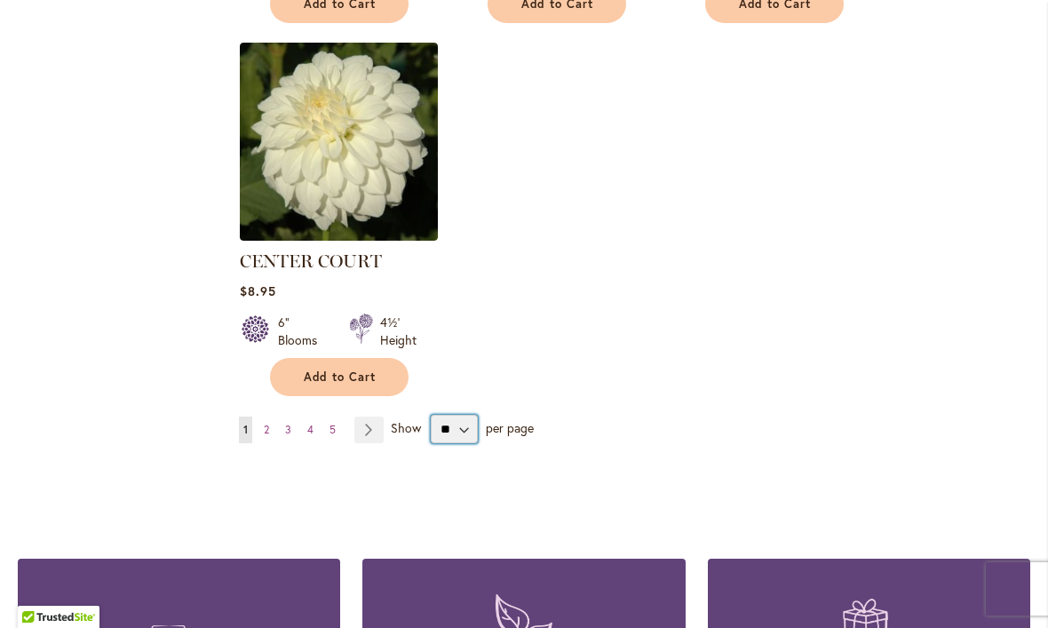
click at [468, 427] on select "** ** ** **" at bounding box center [454, 429] width 47 height 28
select select "**"
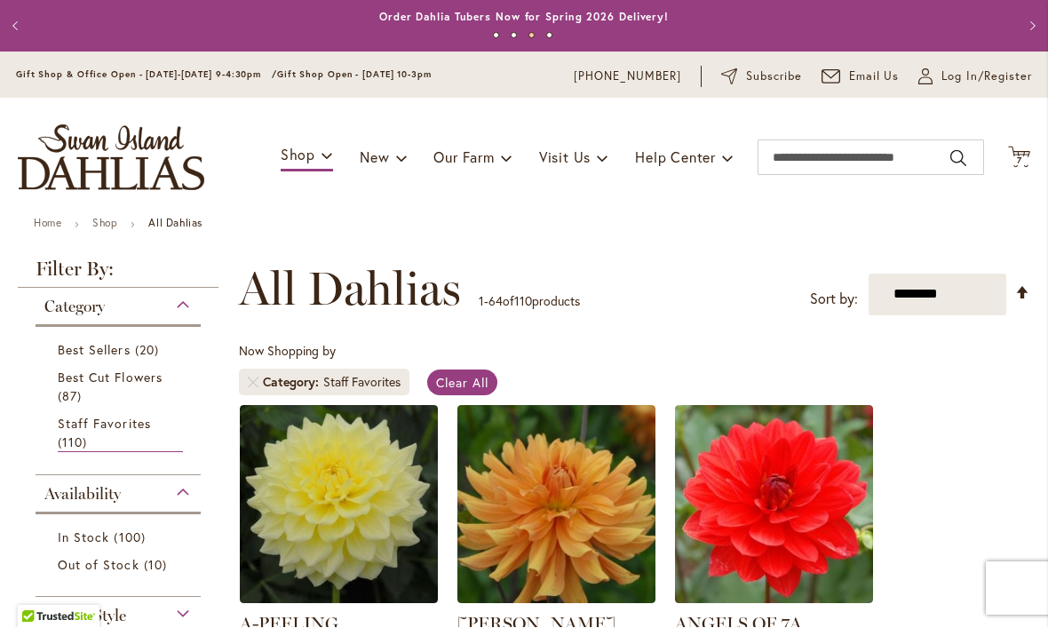
scroll to position [22, 0]
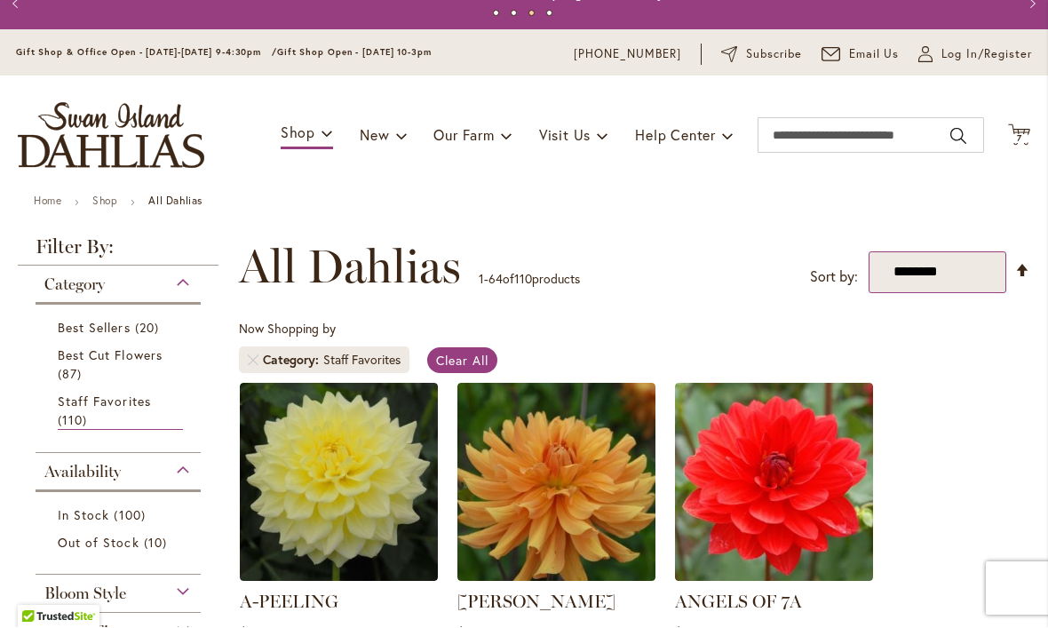
click at [999, 281] on select "**********" at bounding box center [938, 273] width 138 height 42
select select "*****"
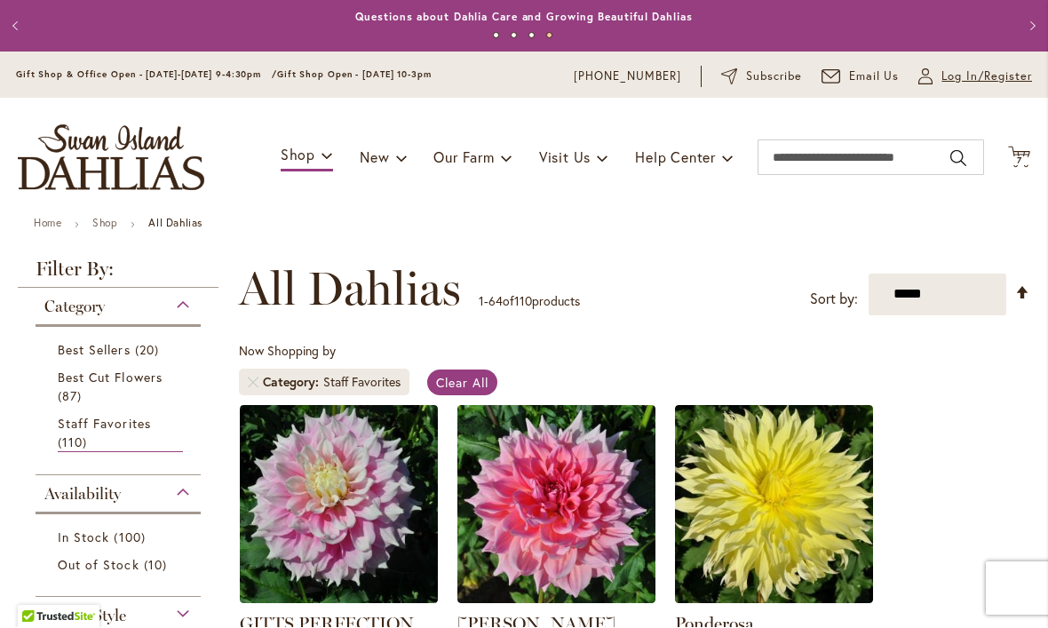
click at [982, 72] on span "Log In/Register" at bounding box center [987, 77] width 91 height 18
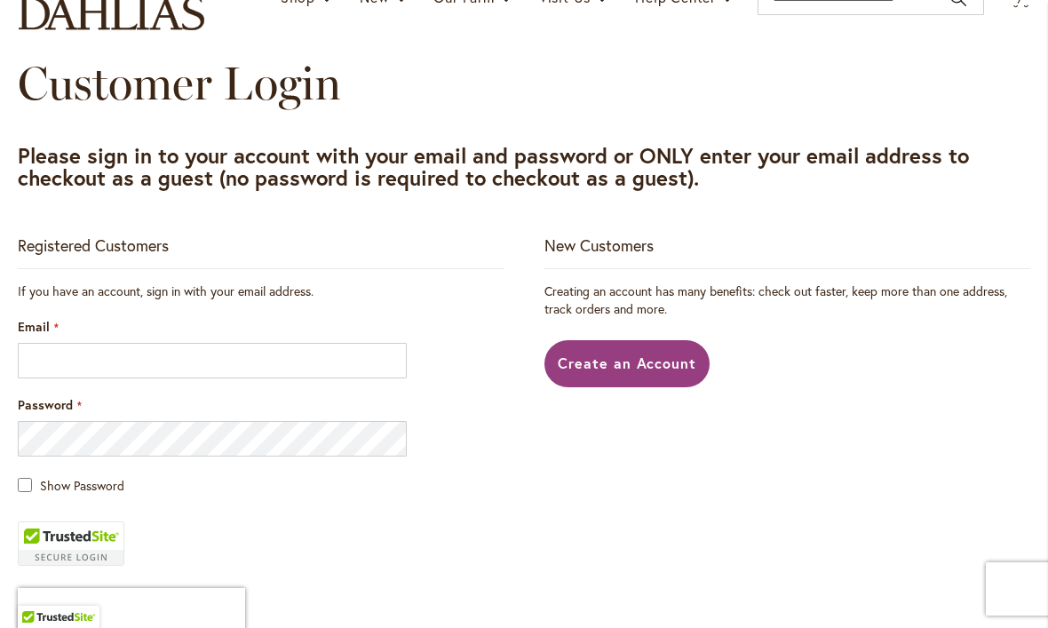
scroll to position [182, 0]
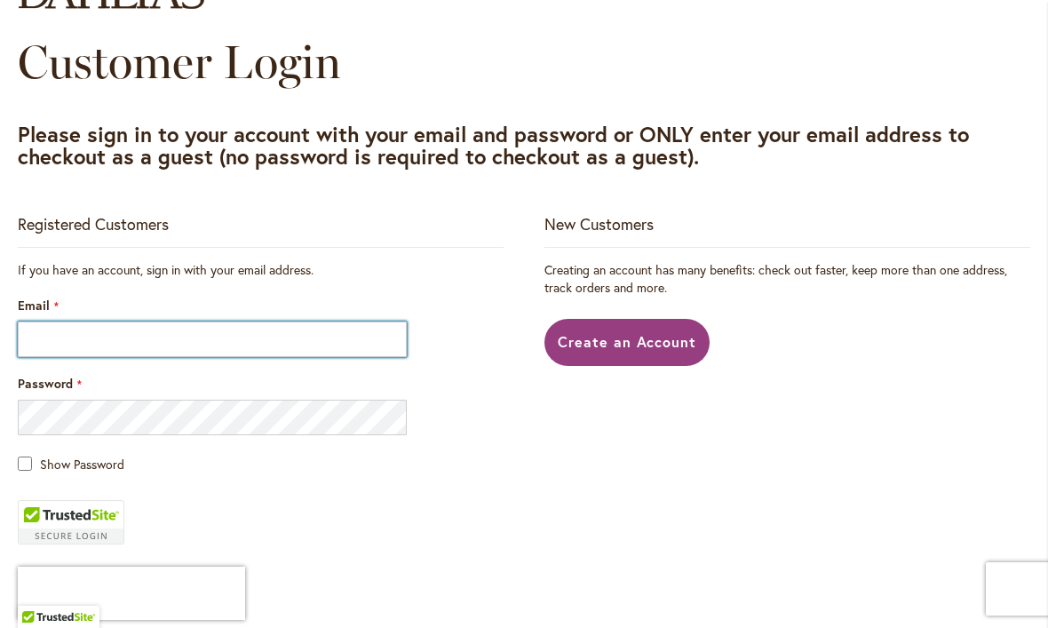
click at [51, 354] on input "Email" at bounding box center [212, 340] width 389 height 36
type input "**********"
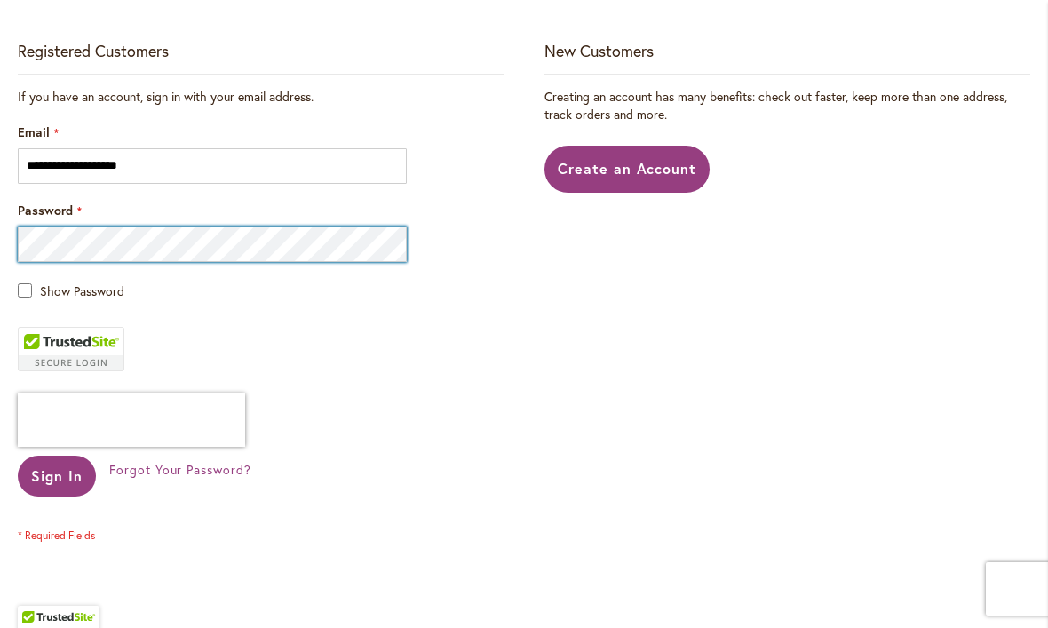
scroll to position [357, 0]
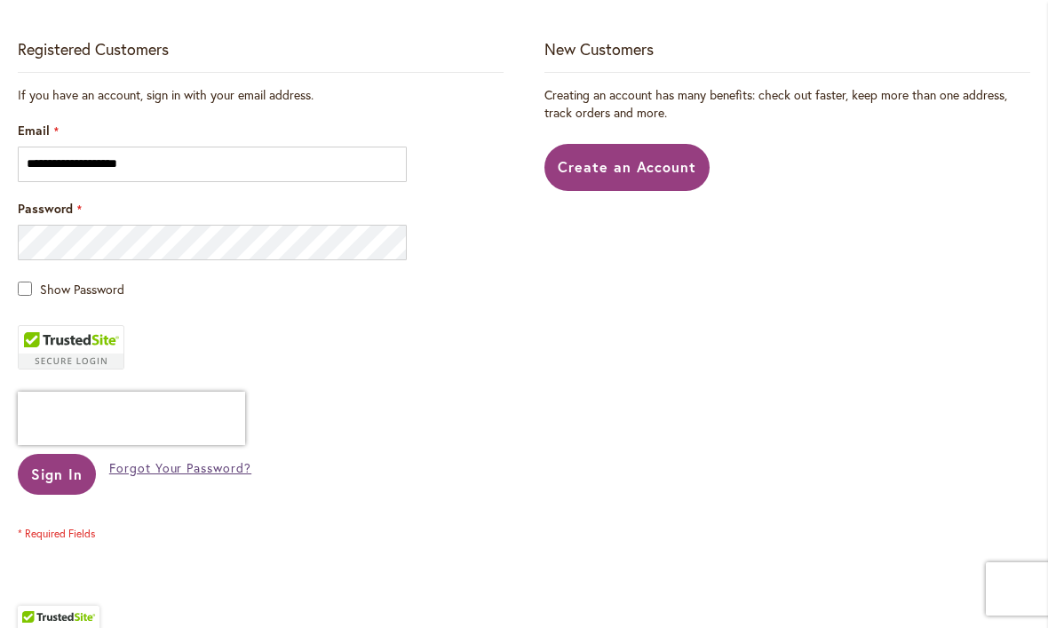
click at [166, 474] on span "Forgot Your Password?" at bounding box center [180, 467] width 142 height 17
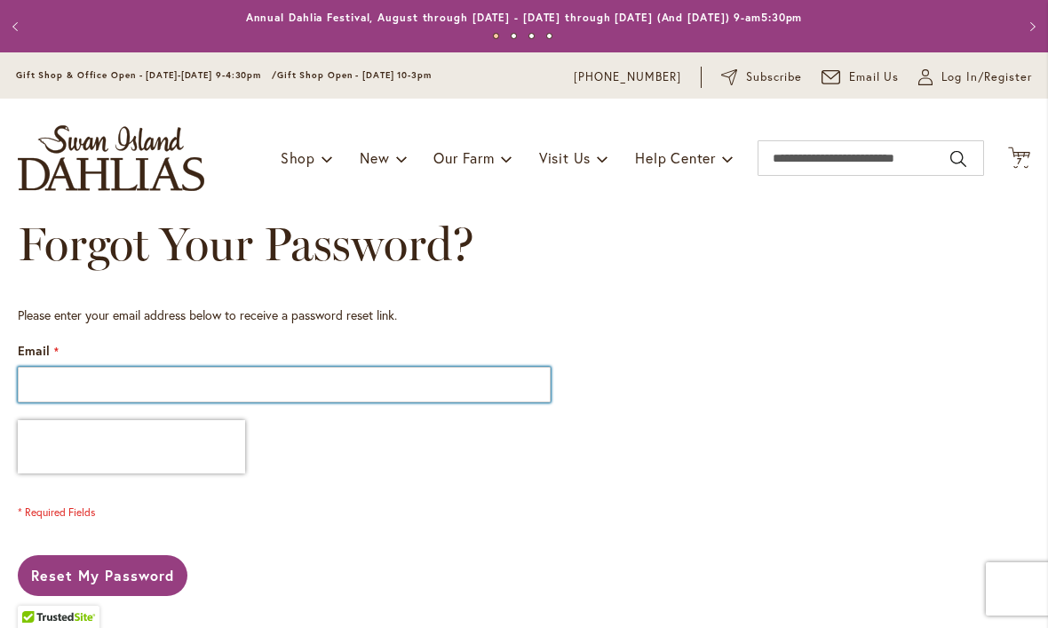
click at [328, 385] on input "Email" at bounding box center [284, 385] width 533 height 36
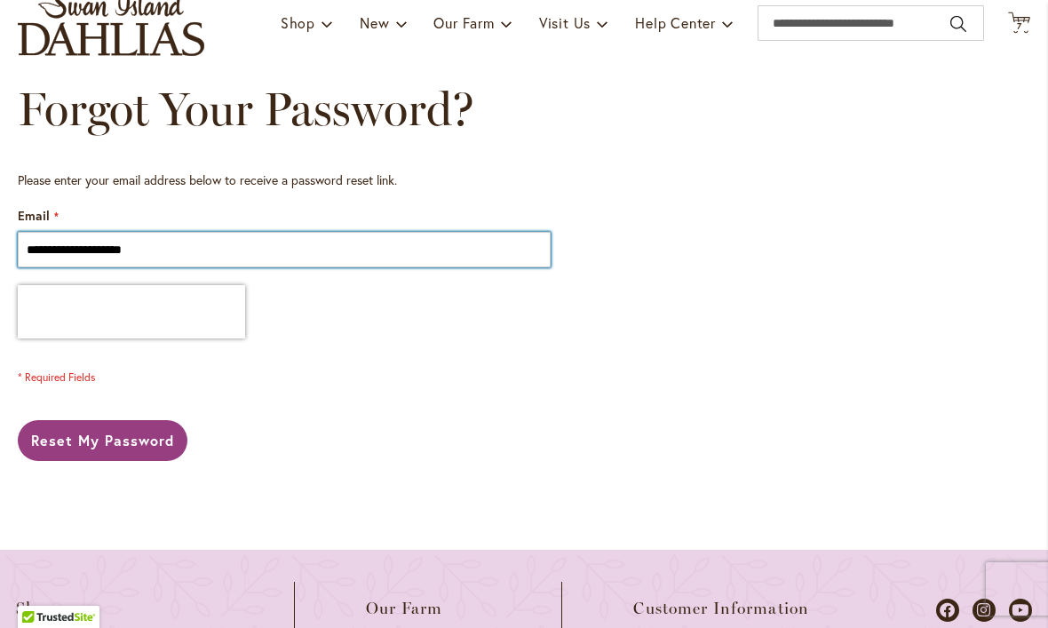
scroll to position [139, 0]
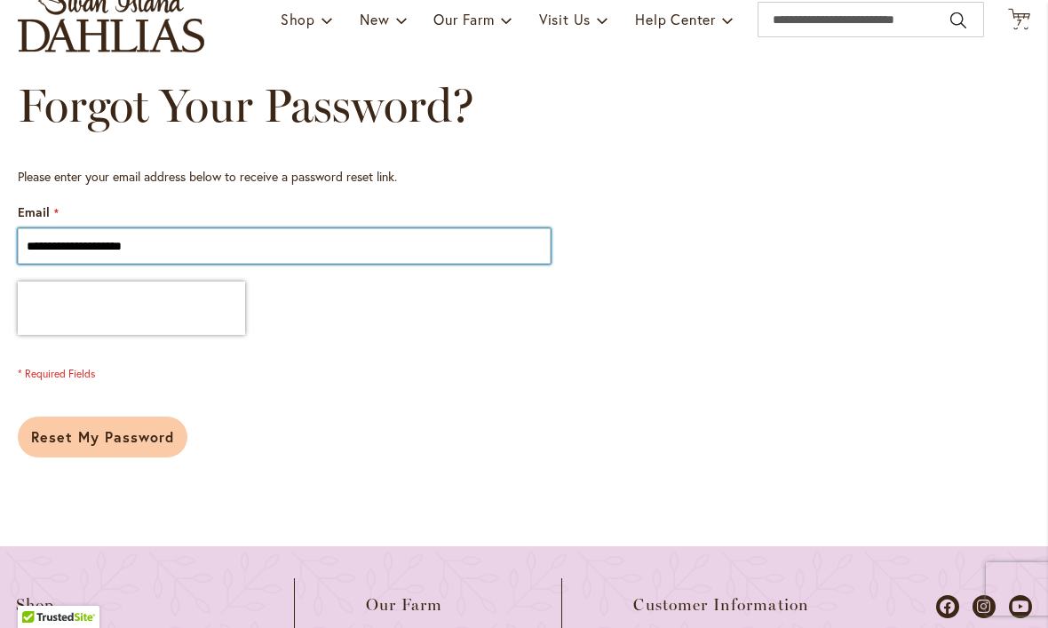
type input "**********"
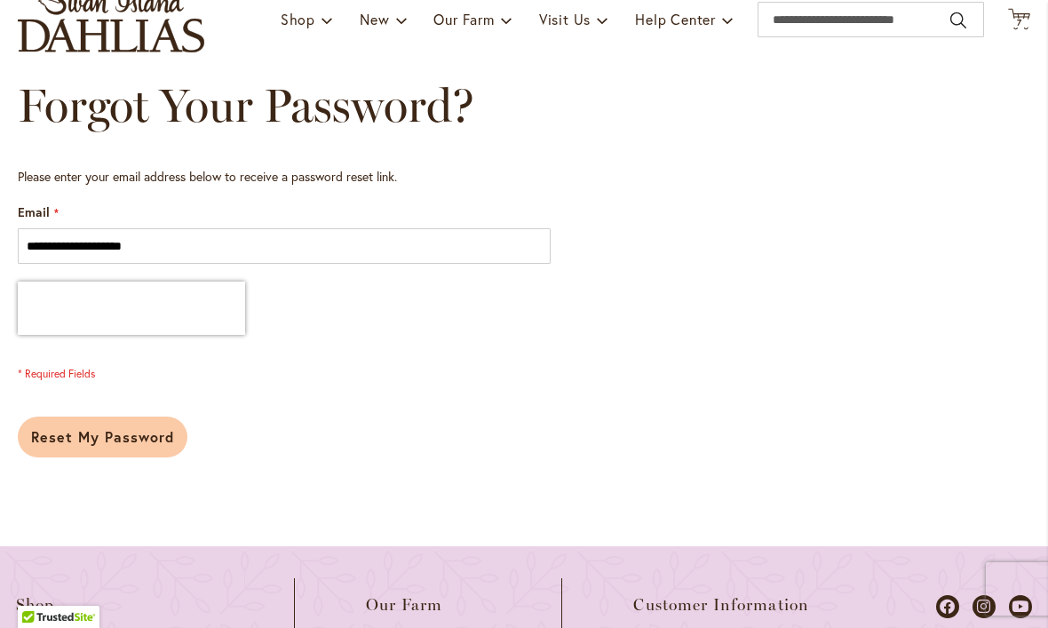
click at [147, 448] on button "Reset My Password" at bounding box center [103, 437] width 170 height 41
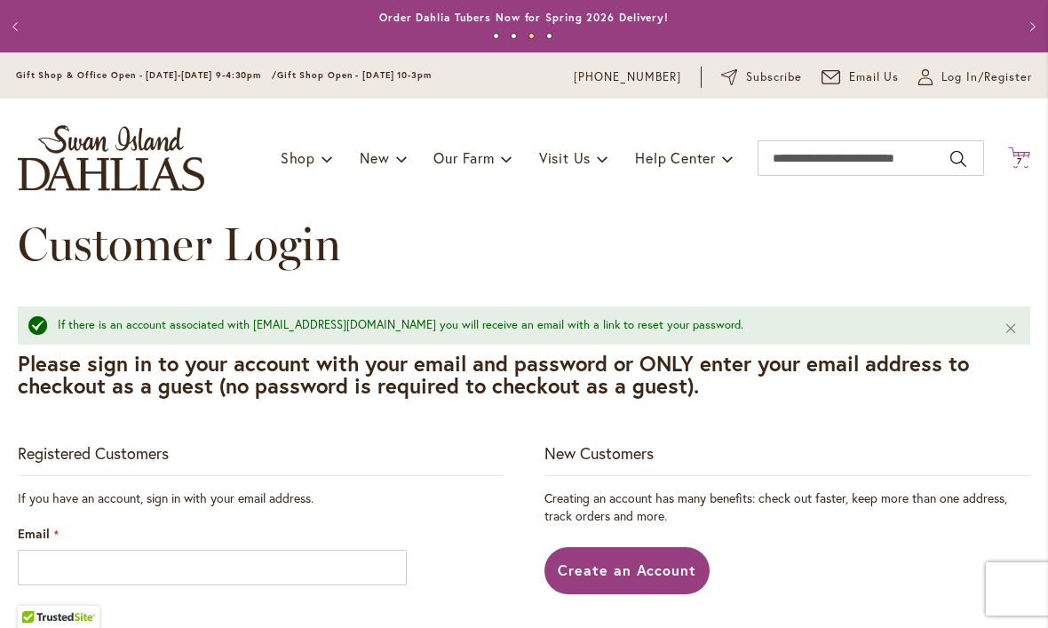
click at [1023, 170] on span "Cart .cls-1 { fill: #231f20; }" at bounding box center [1019, 159] width 22 height 24
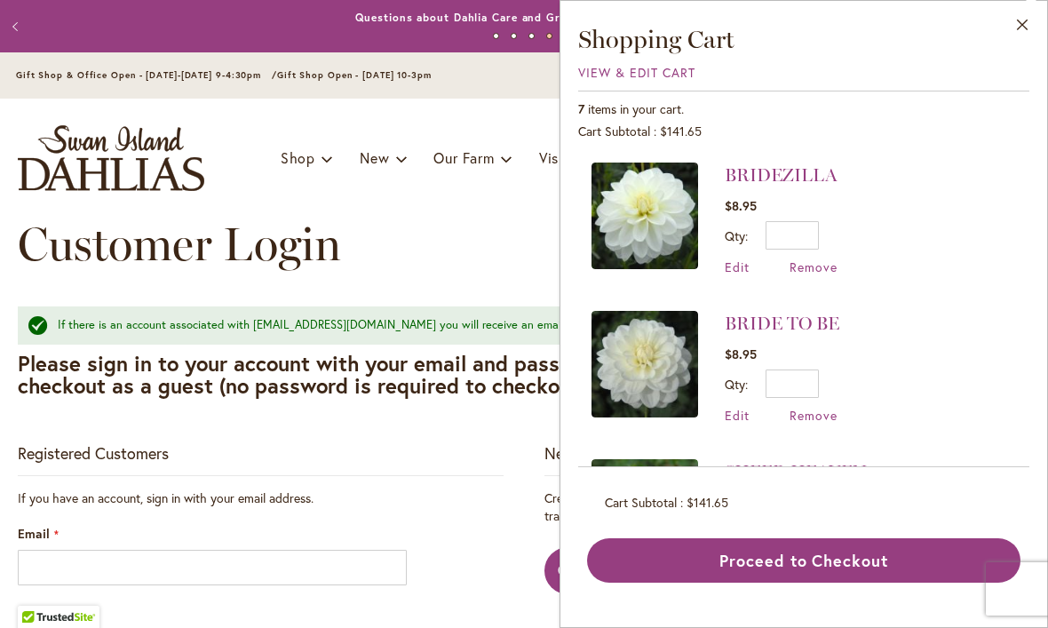
click at [663, 226] on img at bounding box center [645, 216] width 107 height 107
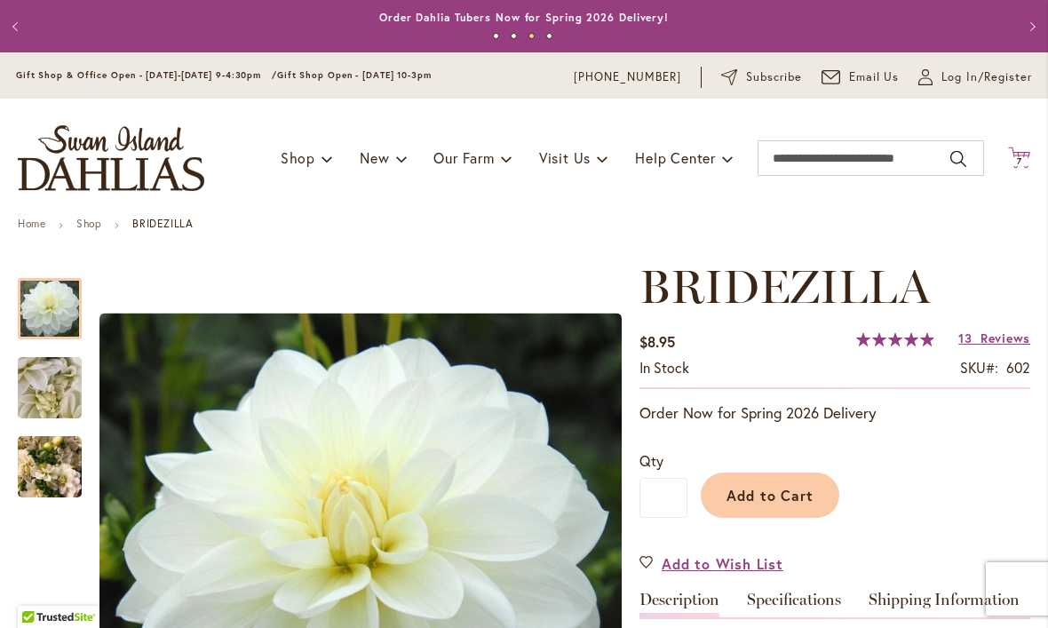
click at [1028, 155] on icon "Cart .cls-1 { fill: #231f20; }" at bounding box center [1019, 158] width 22 height 22
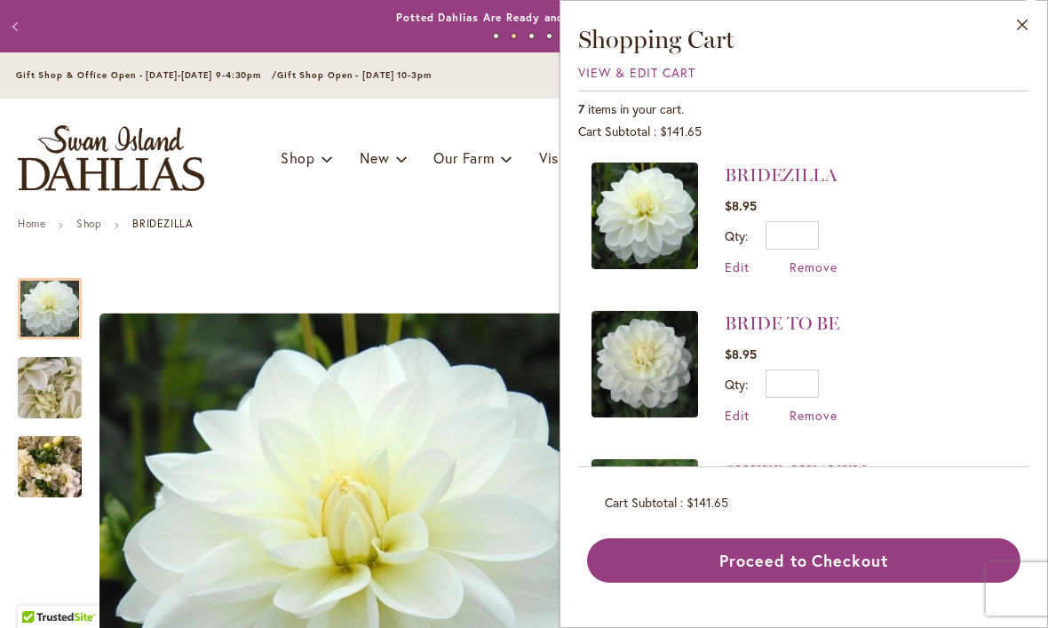
scroll to position [-1, 0]
